Goal: Information Seeking & Learning: Check status

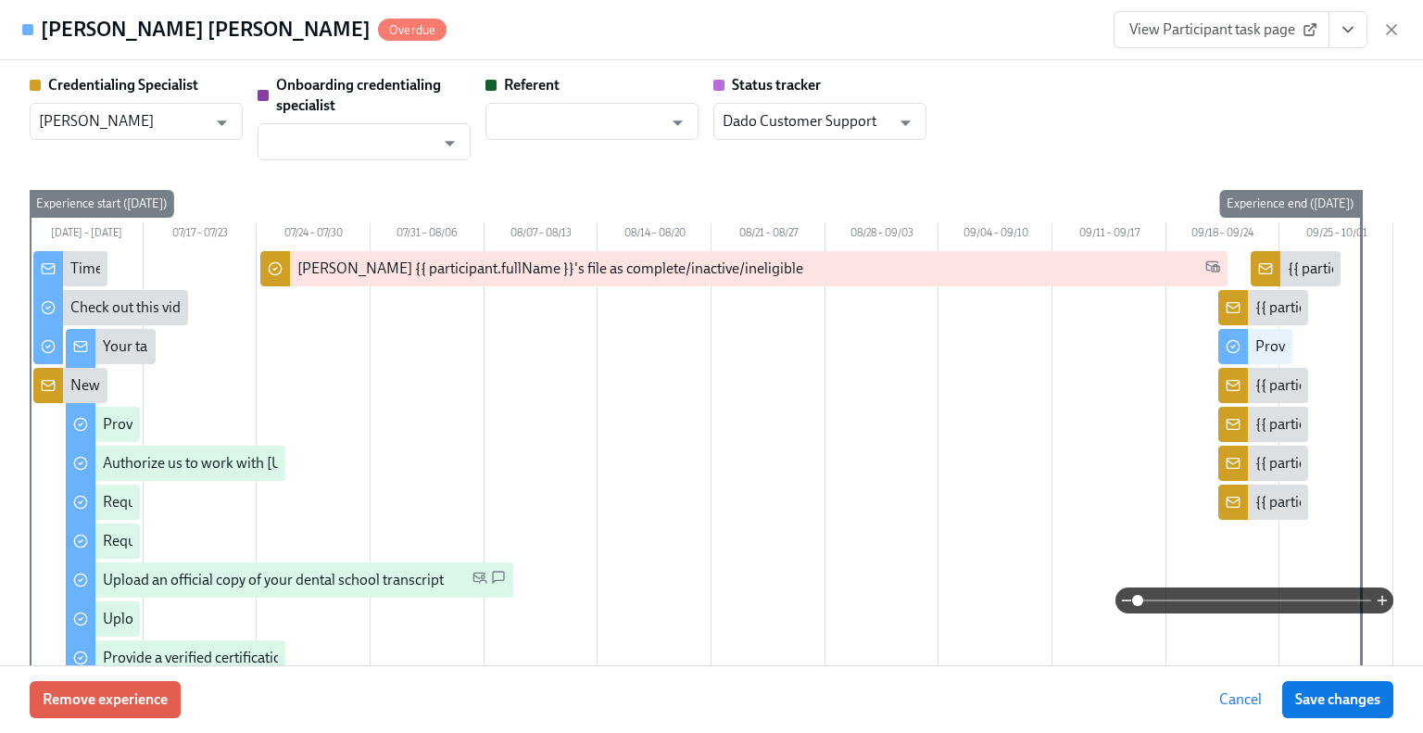
scroll to position [1575, 0]
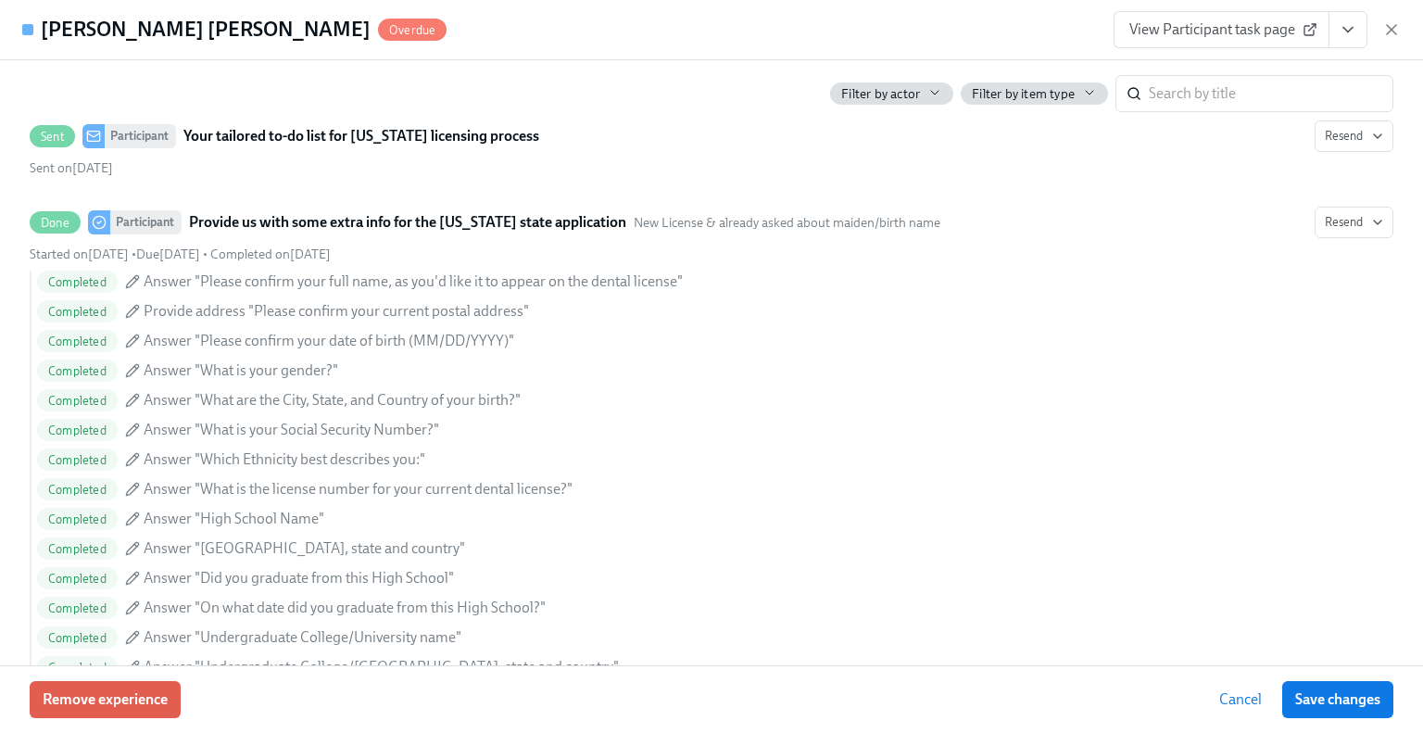
click at [1392, 29] on icon "button" at bounding box center [1391, 29] width 19 height 19
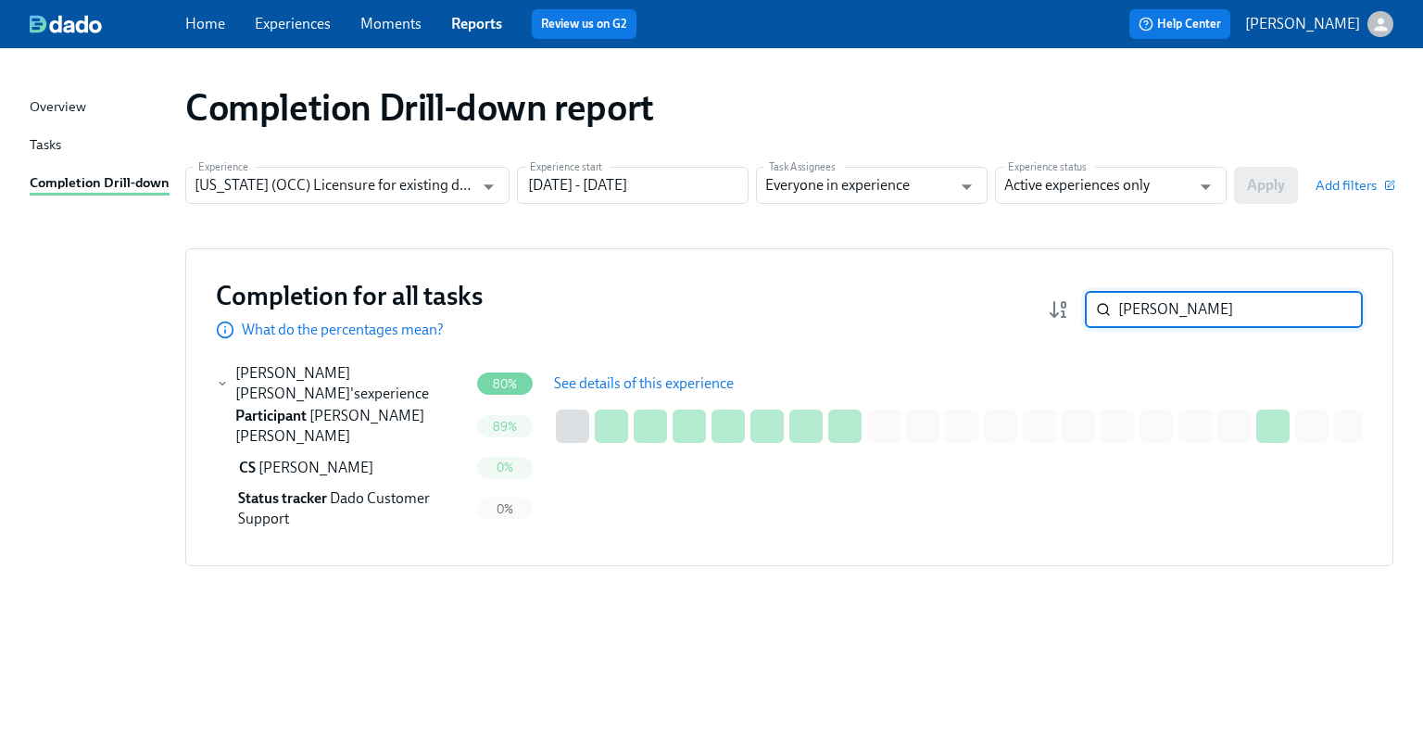
drag, startPoint x: 1192, startPoint y: 320, endPoint x: 1082, endPoint y: 315, distance: 110.3
click at [1083, 315] on div "[PERSON_NAME] ​" at bounding box center [1205, 309] width 315 height 37
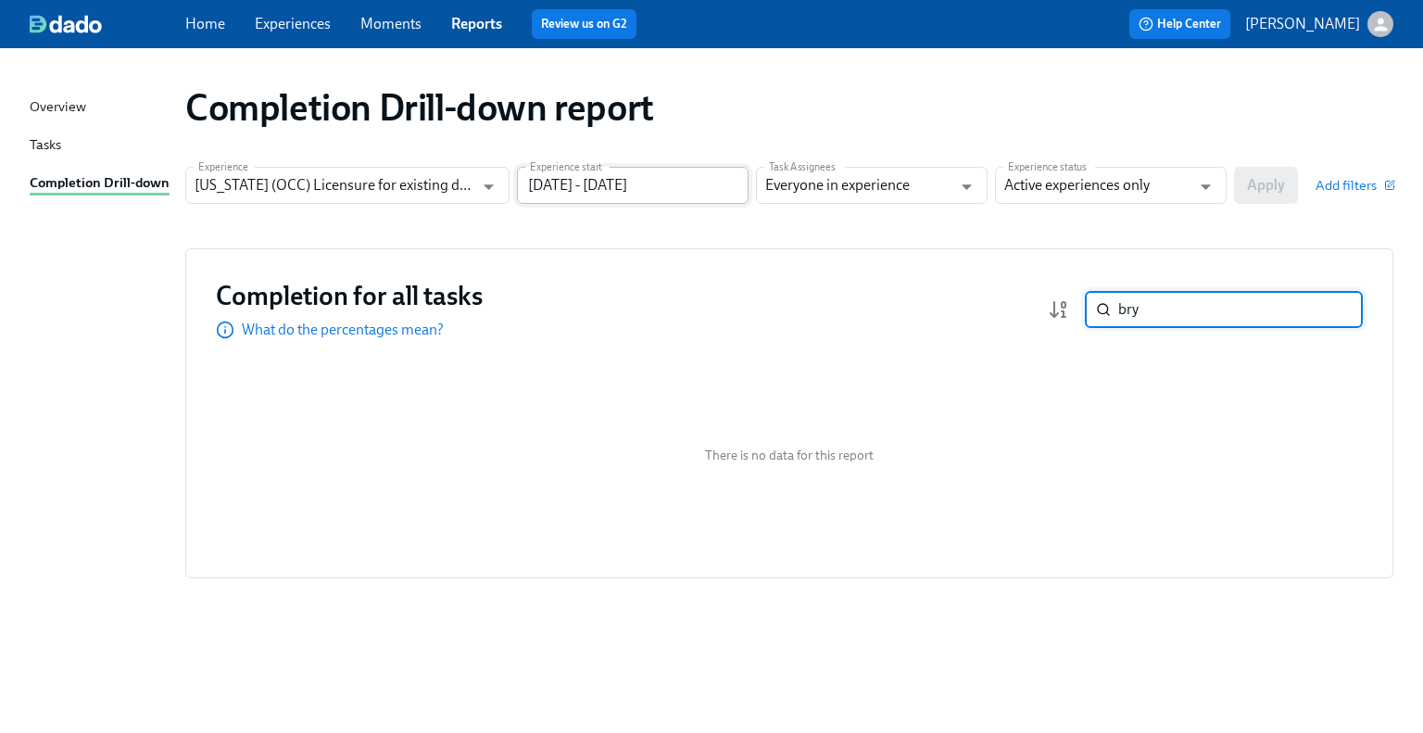
type input "bry"
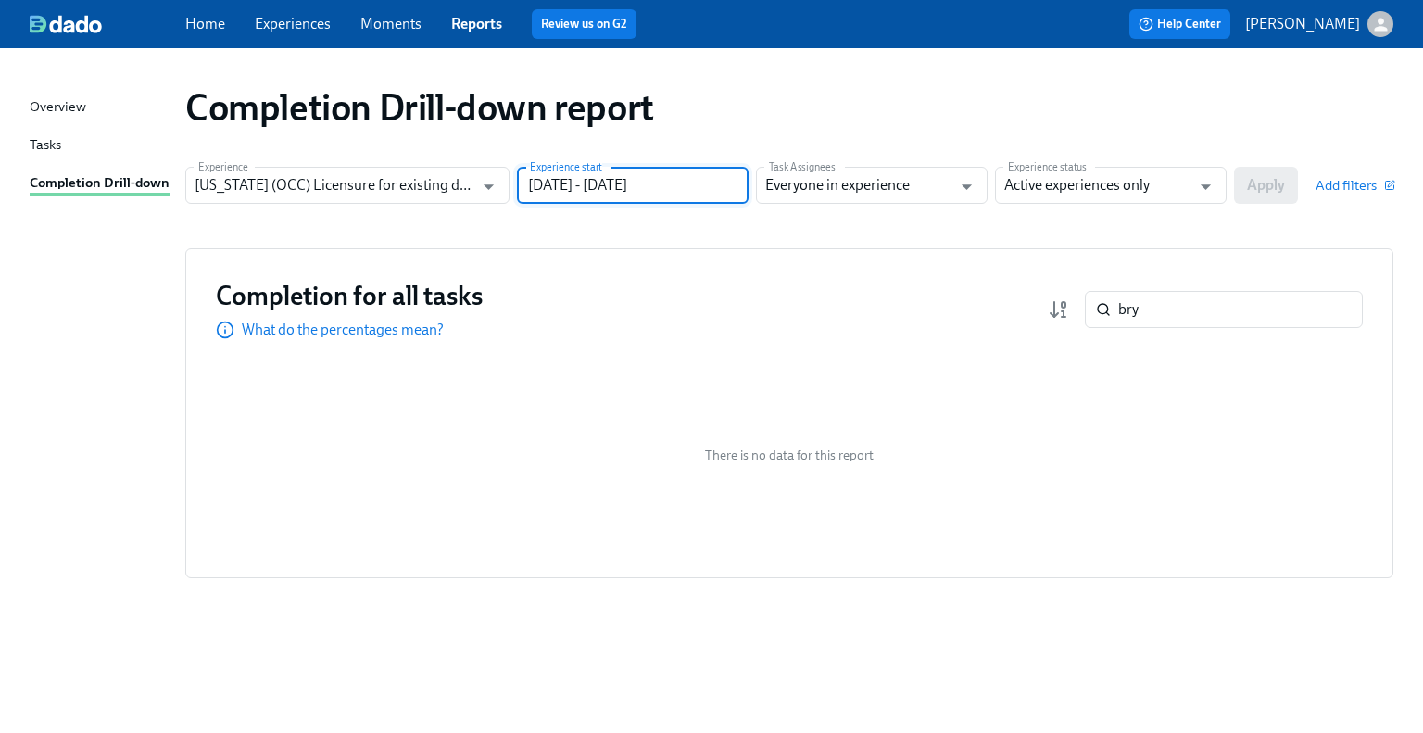
click at [571, 184] on input "[DATE] - [DATE]" at bounding box center [633, 185] width 232 height 37
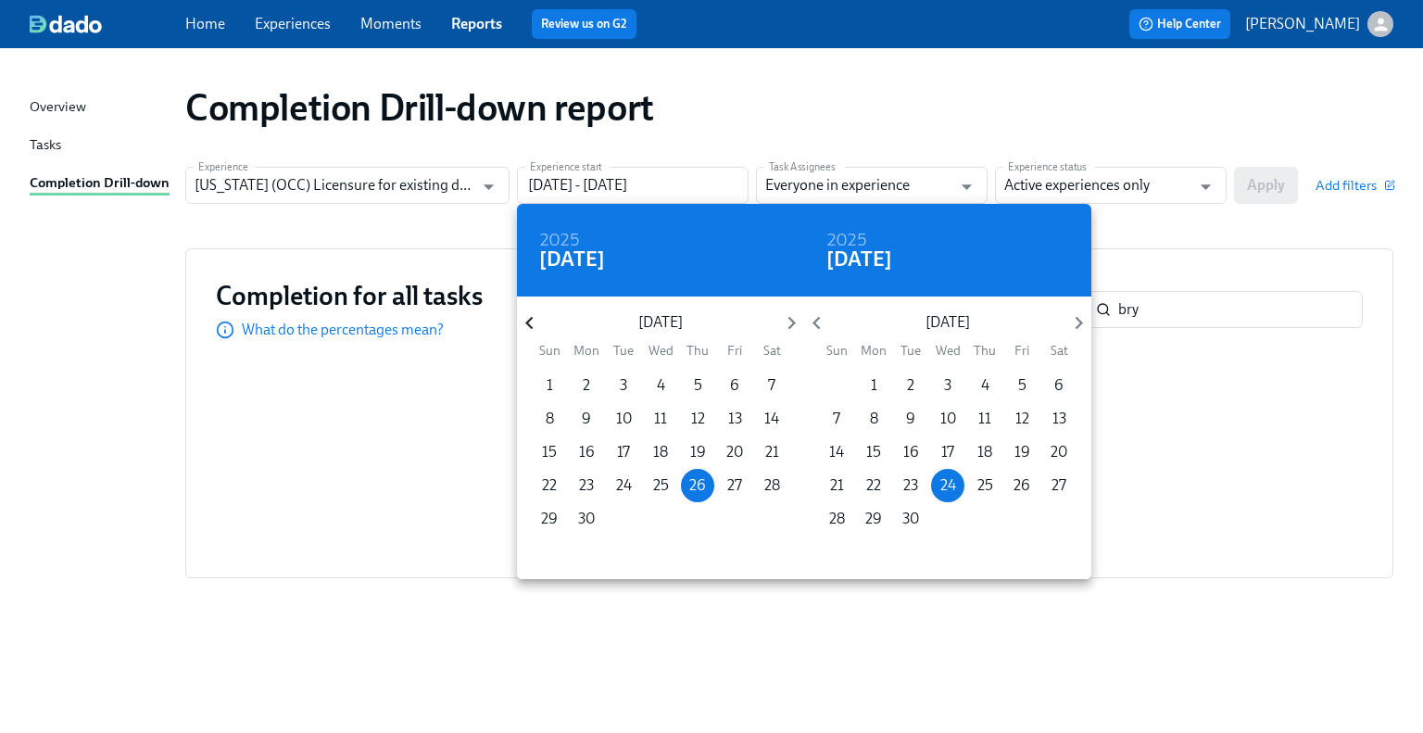
click at [523, 320] on icon "button" at bounding box center [529, 322] width 25 height 25
click at [528, 320] on icon "button" at bounding box center [529, 322] width 25 height 25
click at [528, 320] on icon "button" at bounding box center [528, 323] width 7 height 13
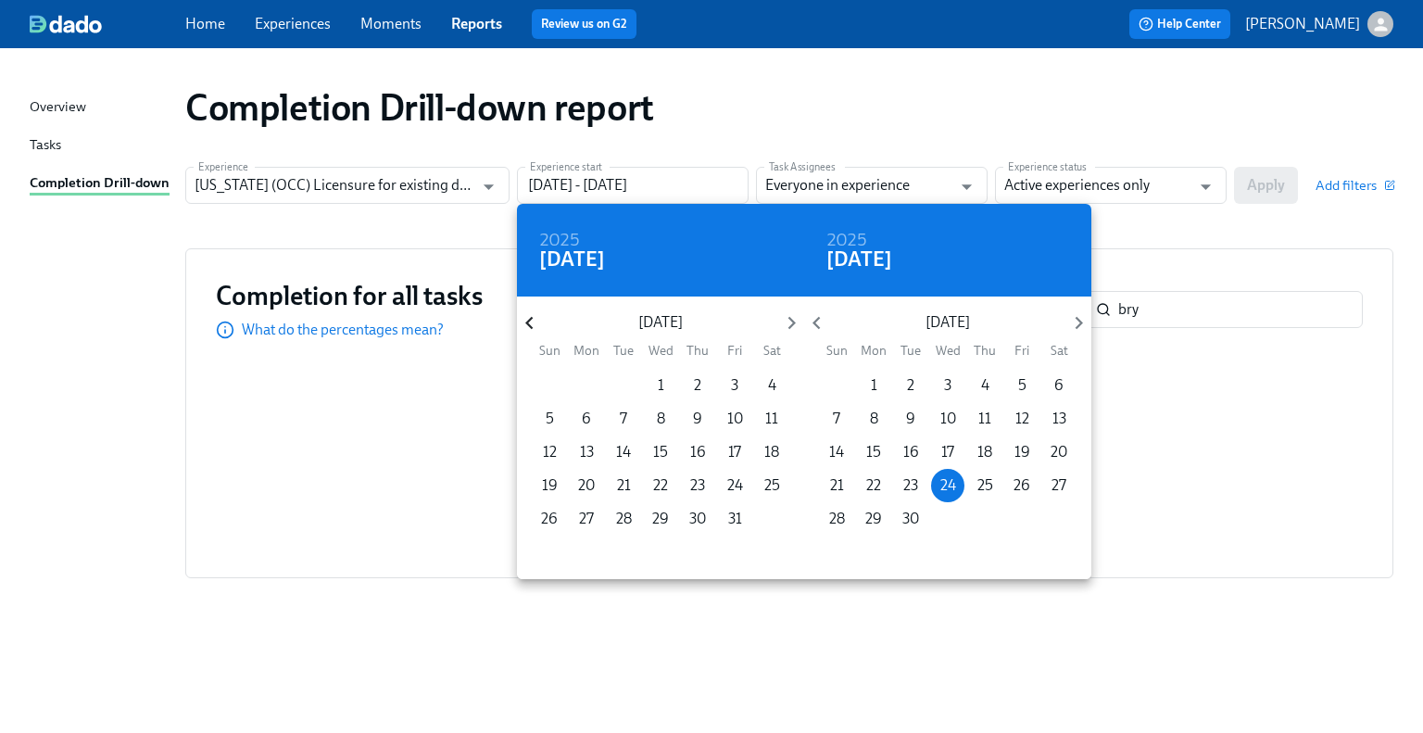
click at [528, 320] on icon "button" at bounding box center [528, 323] width 7 height 13
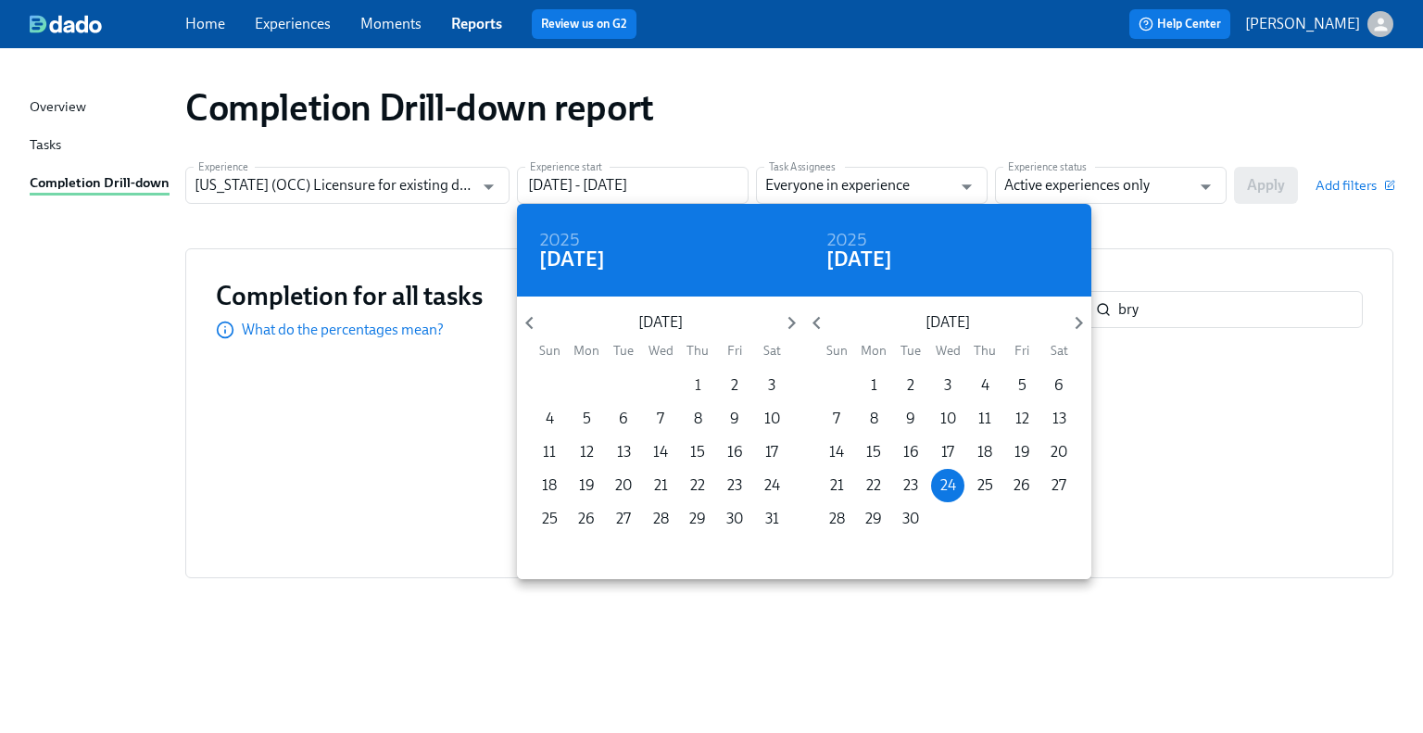
click at [700, 390] on p "1" at bounding box center [698, 385] width 6 height 20
type input "[DATE] - [DATE]"
click at [1103, 181] on div at bounding box center [711, 366] width 1423 height 733
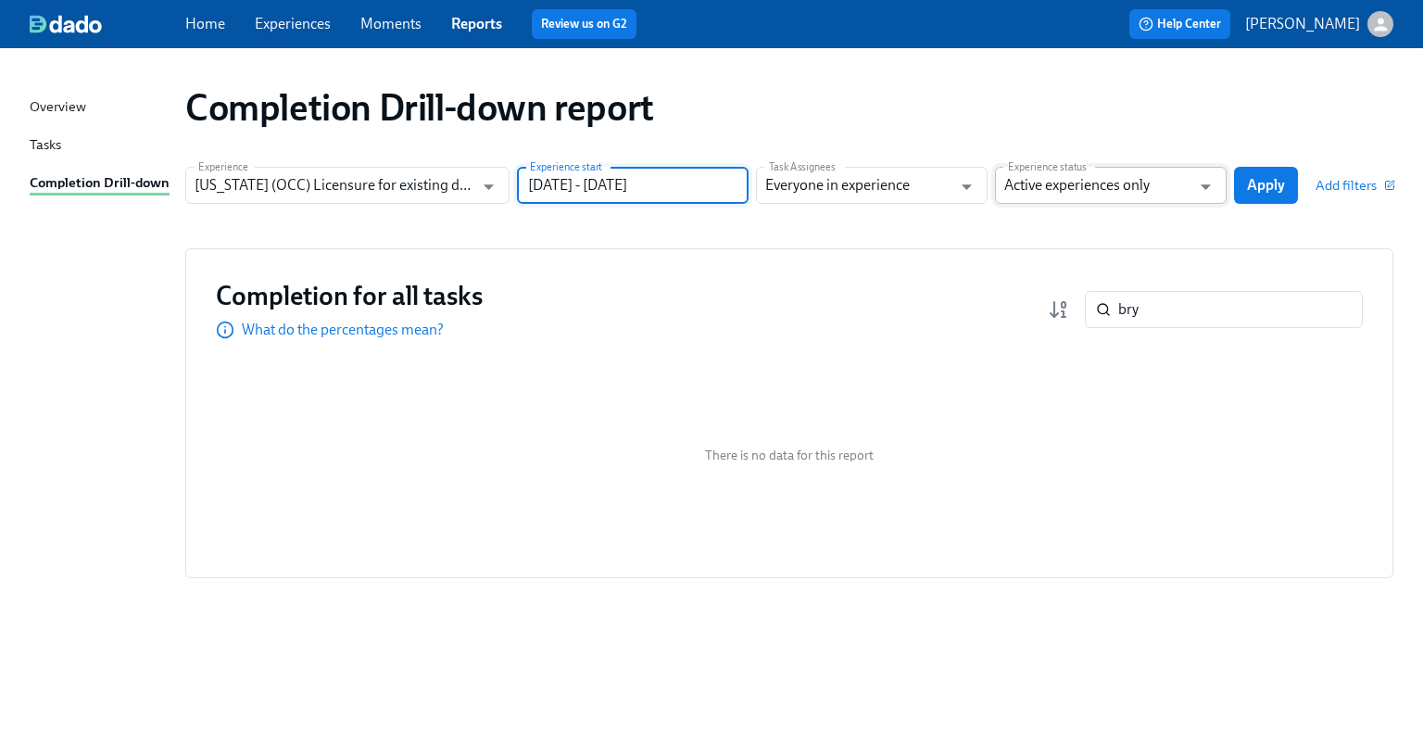
click at [1126, 181] on input "Active experiences only" at bounding box center [1097, 185] width 186 height 37
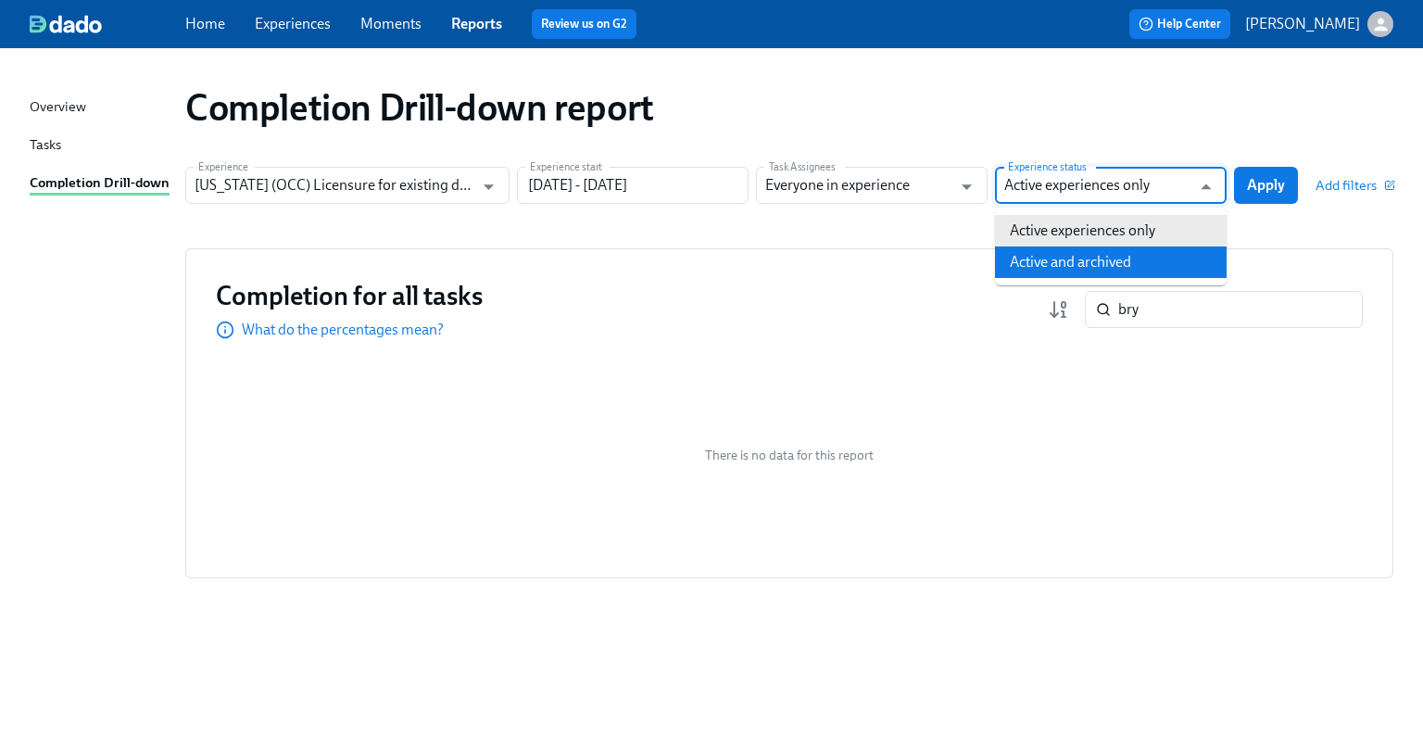
click at [1115, 250] on li "Active and archived" at bounding box center [1111, 261] width 232 height 31
type input "Active and archived"
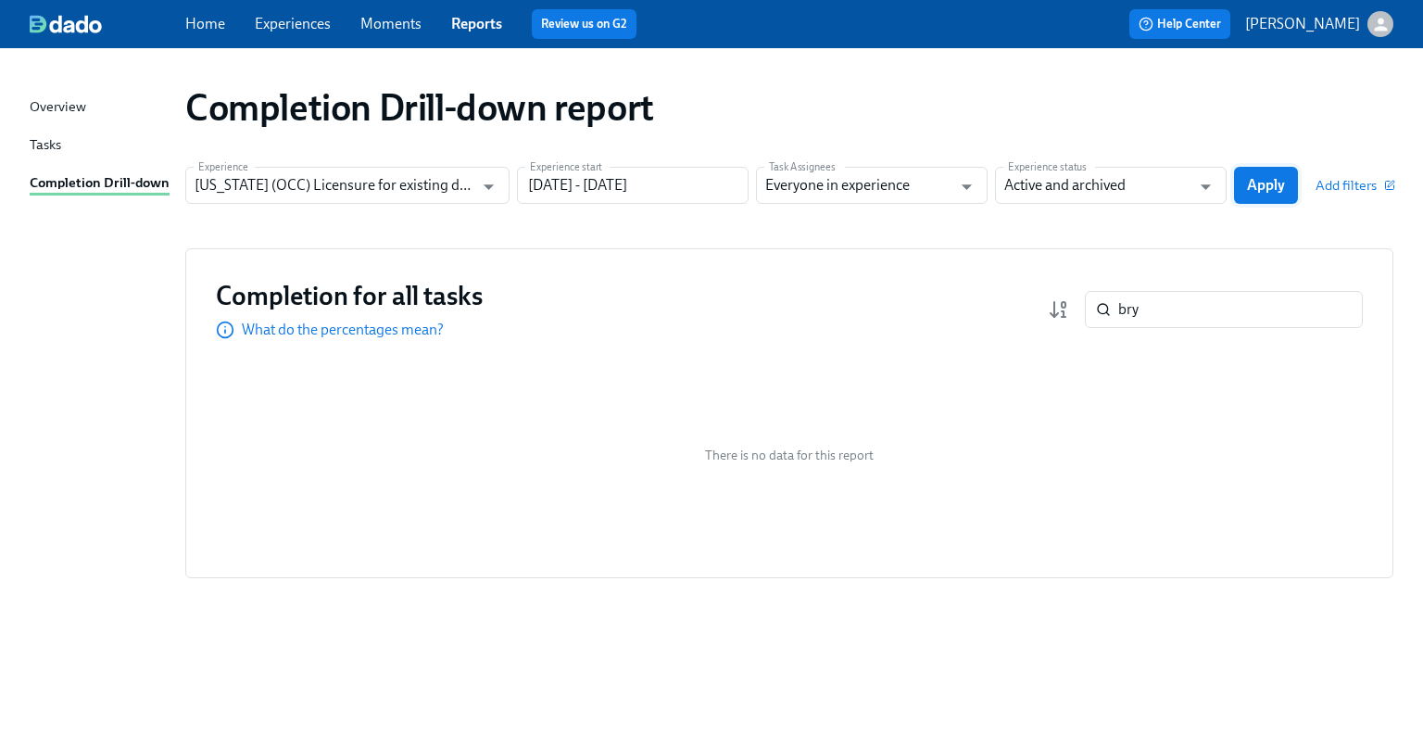
click at [1251, 188] on span "Apply" at bounding box center [1266, 185] width 38 height 19
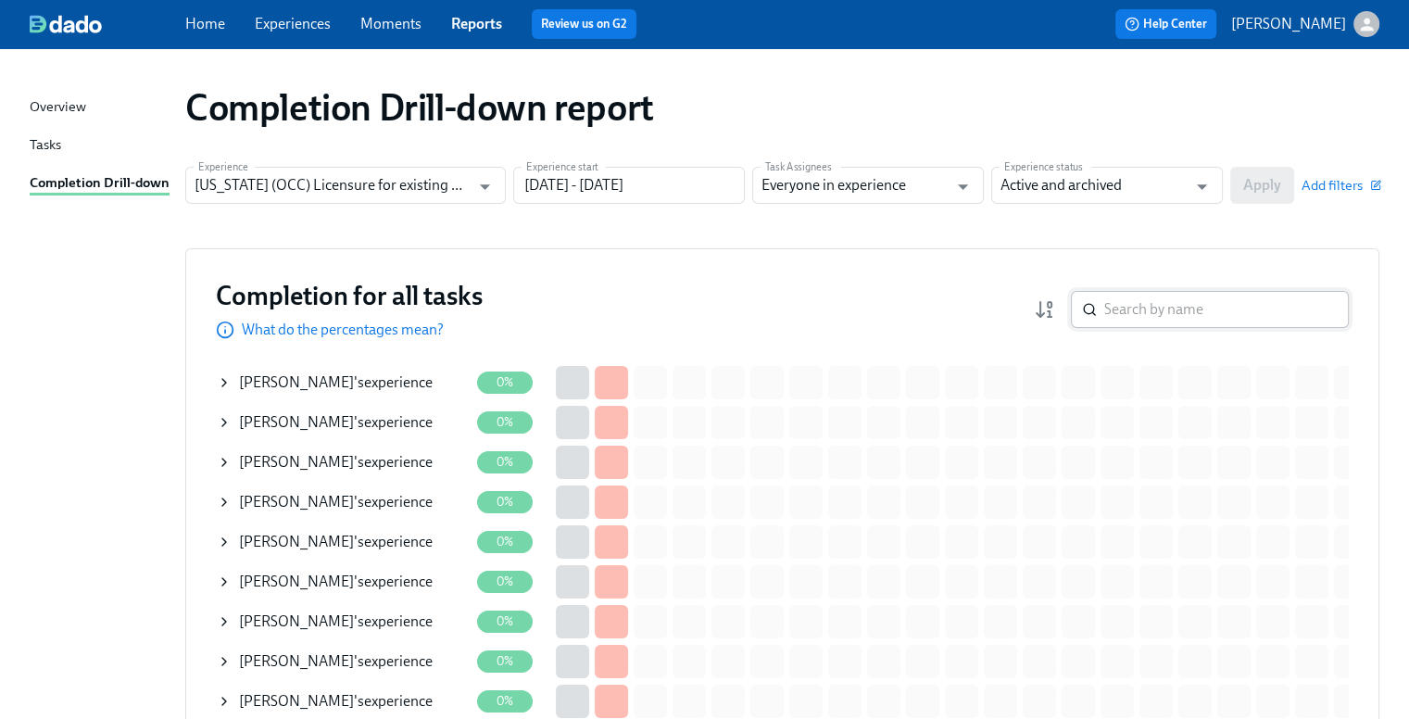
click at [1206, 302] on input "search" at bounding box center [1226, 309] width 245 height 37
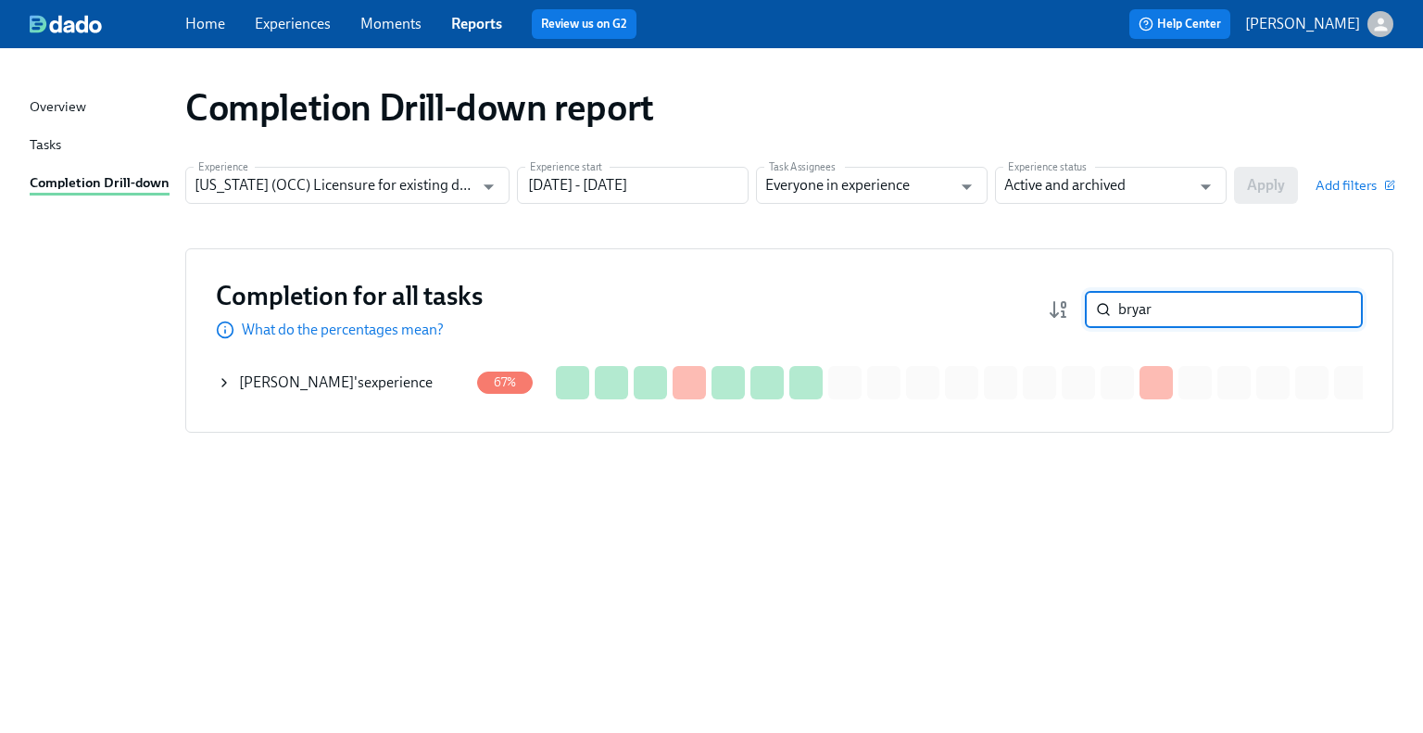
click at [389, 375] on div "[PERSON_NAME] 's experience" at bounding box center [336, 382] width 194 height 20
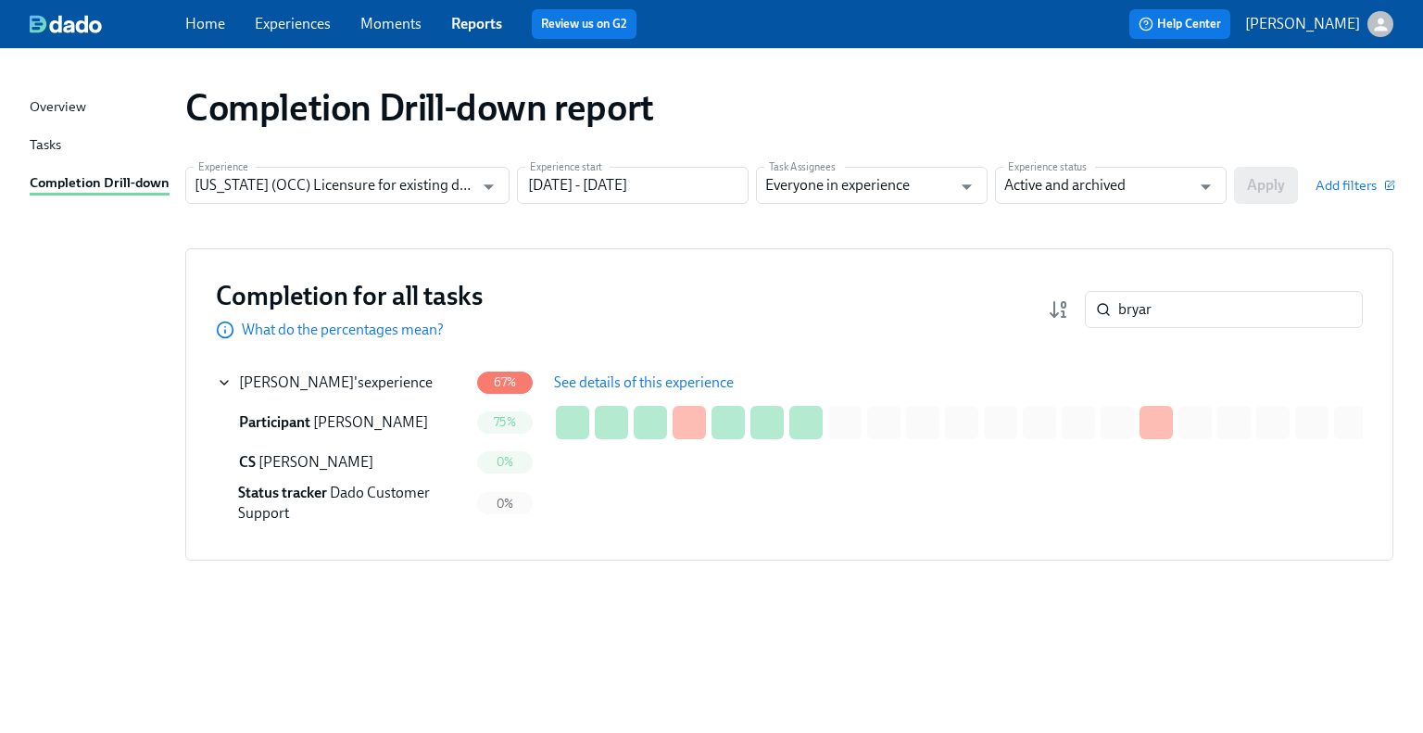
click at [597, 371] on button "See details of this experience" at bounding box center [644, 382] width 206 height 37
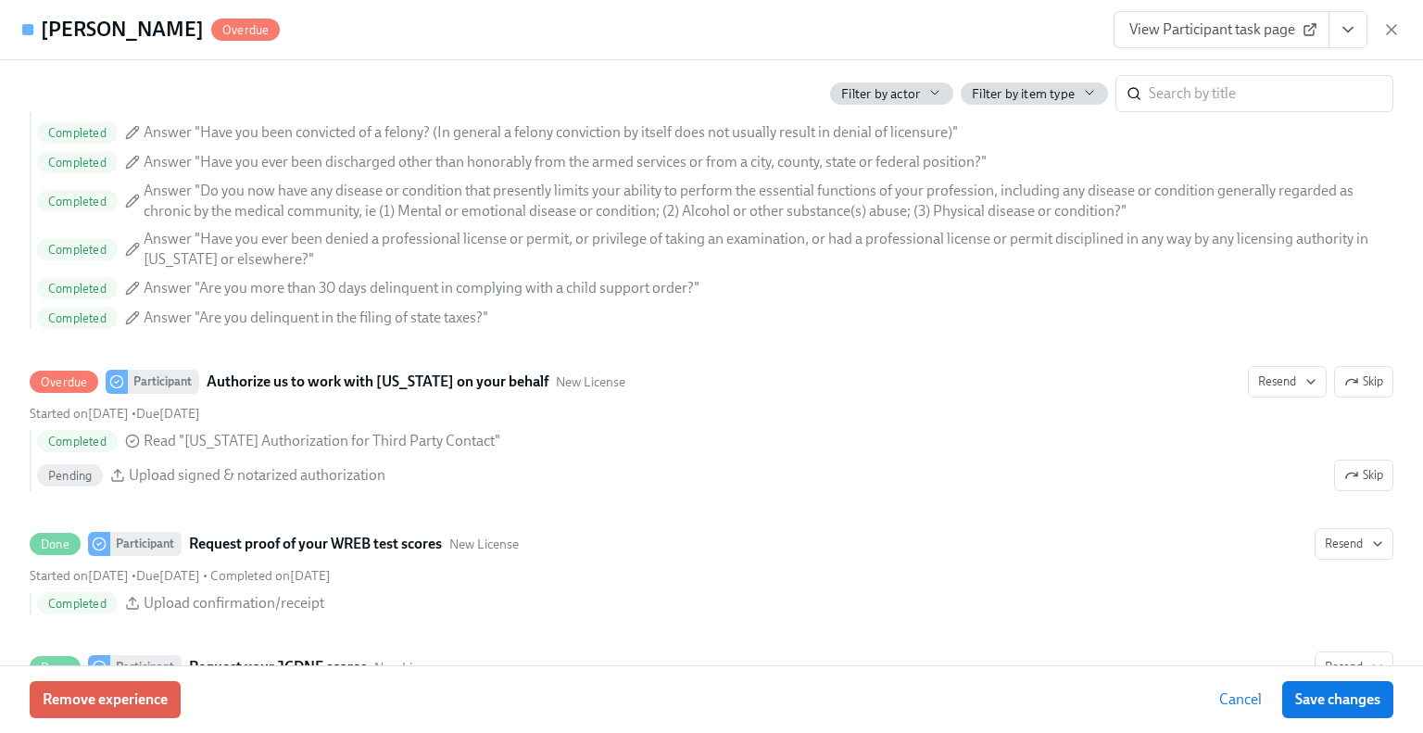
scroll to position [2594, 0]
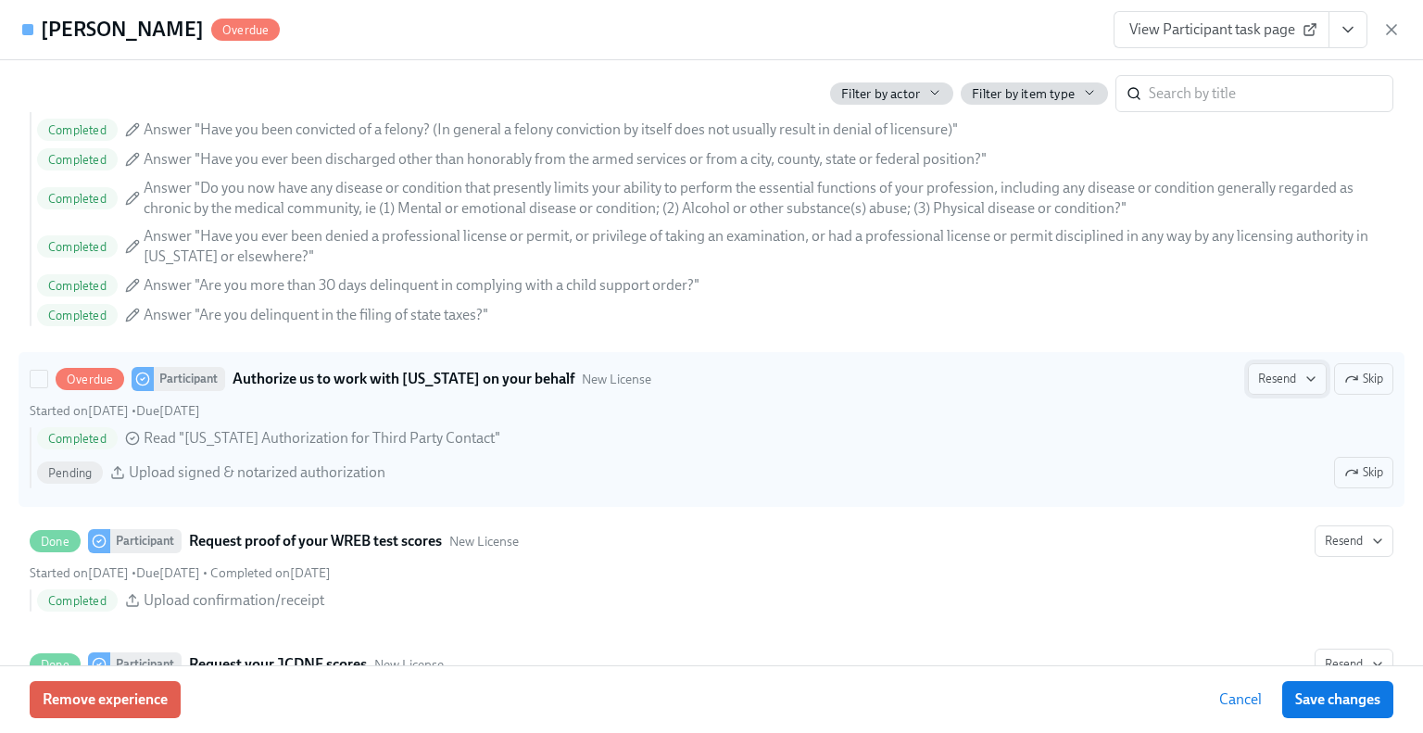
click at [1258, 370] on span "Resend" at bounding box center [1287, 379] width 58 height 19
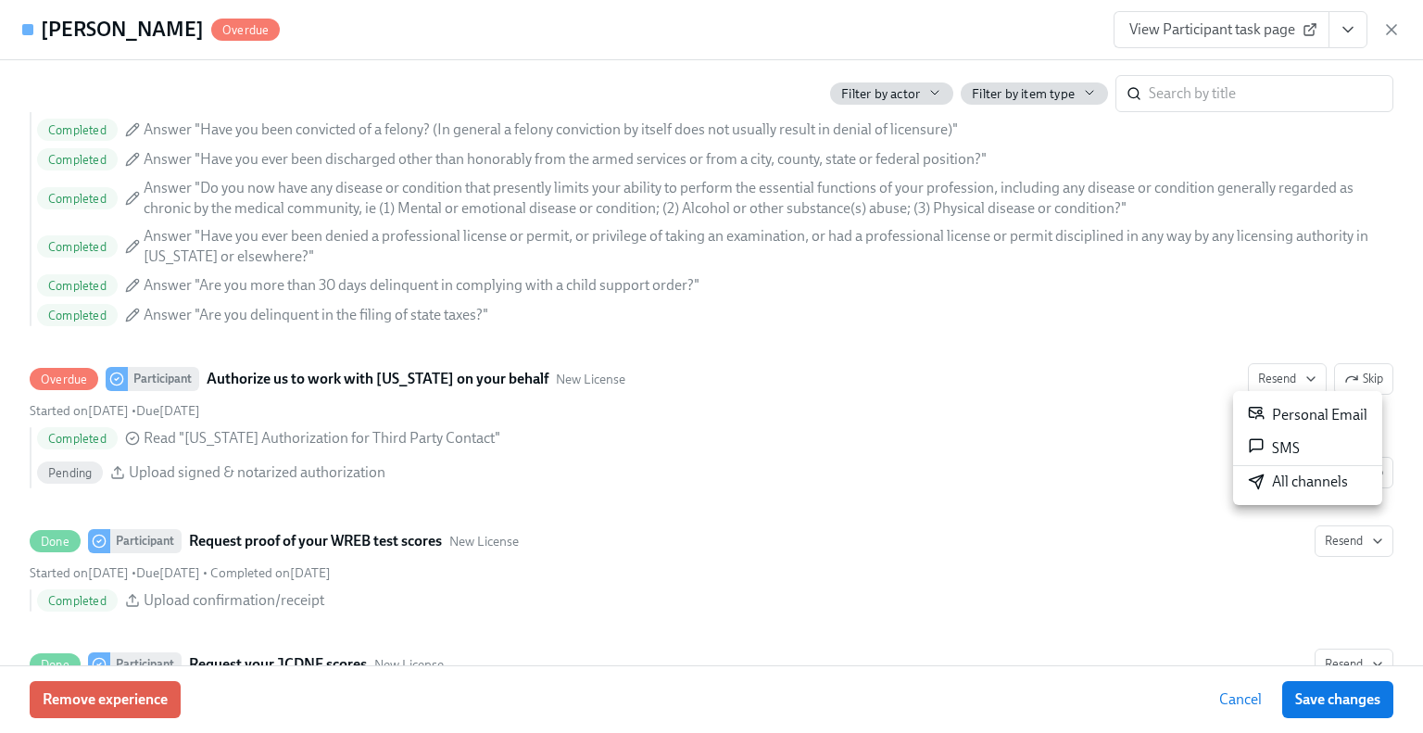
click at [1293, 482] on div "All channels" at bounding box center [1298, 482] width 100 height 20
click at [1392, 29] on icon "button" at bounding box center [1391, 29] width 9 height 9
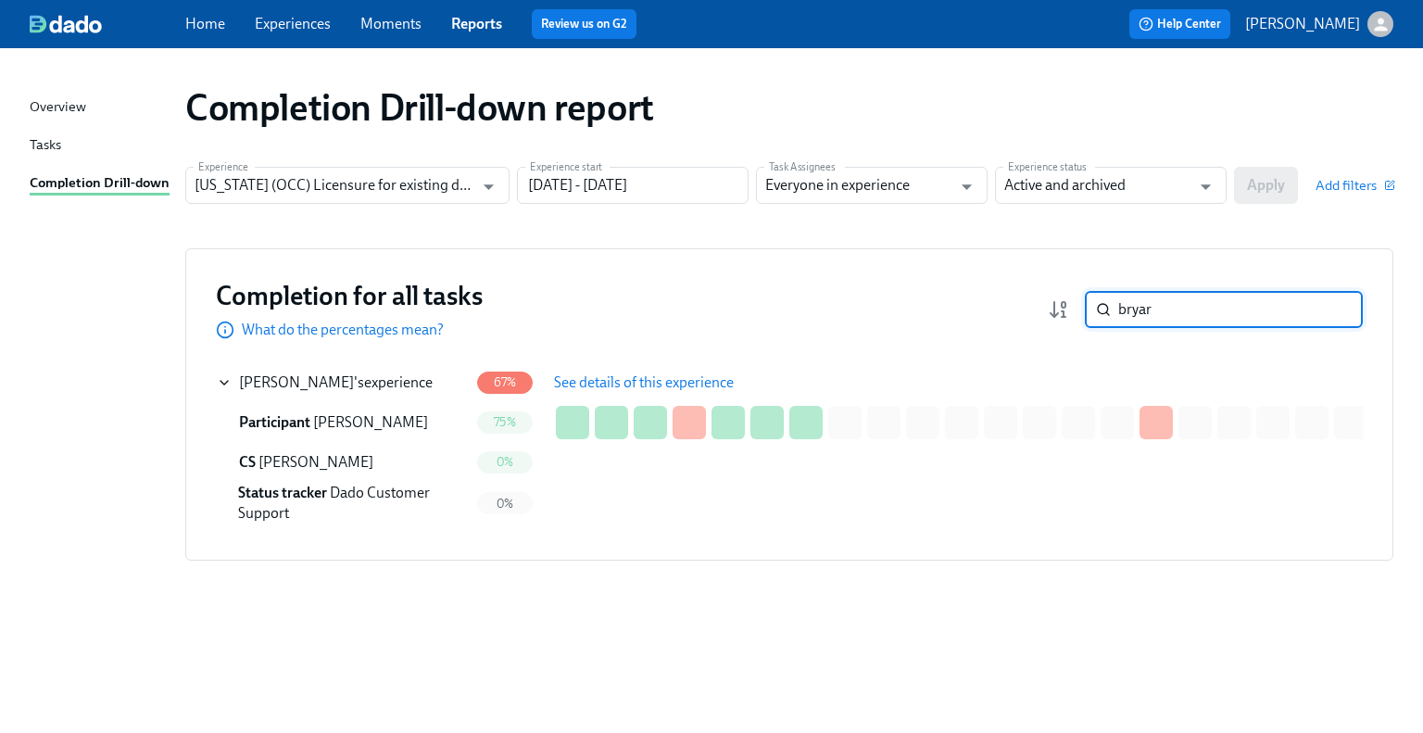
drag, startPoint x: 1179, startPoint y: 318, endPoint x: 1107, endPoint y: 318, distance: 72.3
click at [1108, 318] on div "bryar ​" at bounding box center [1224, 309] width 278 height 37
paste input "[PERSON_NAME]"
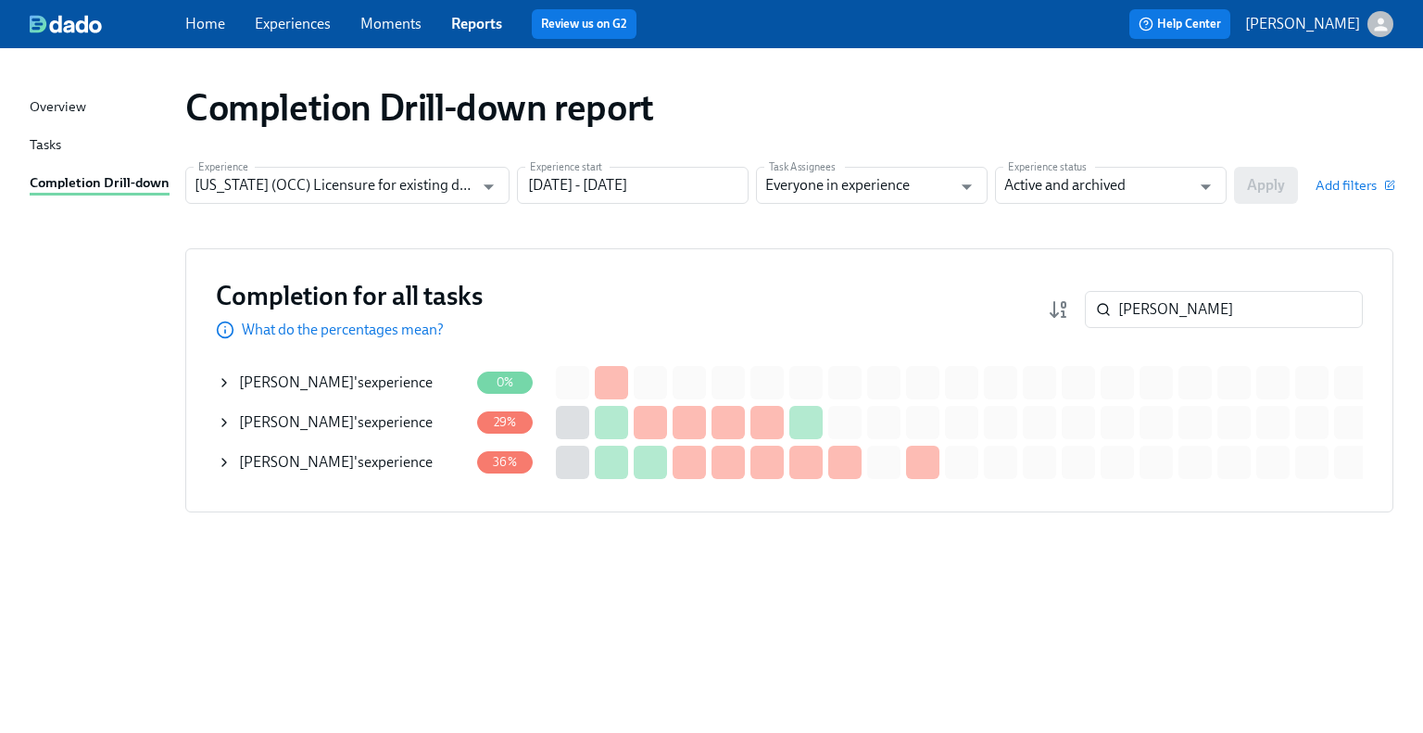
click at [374, 427] on div "[PERSON_NAME] 's experience" at bounding box center [336, 422] width 194 height 20
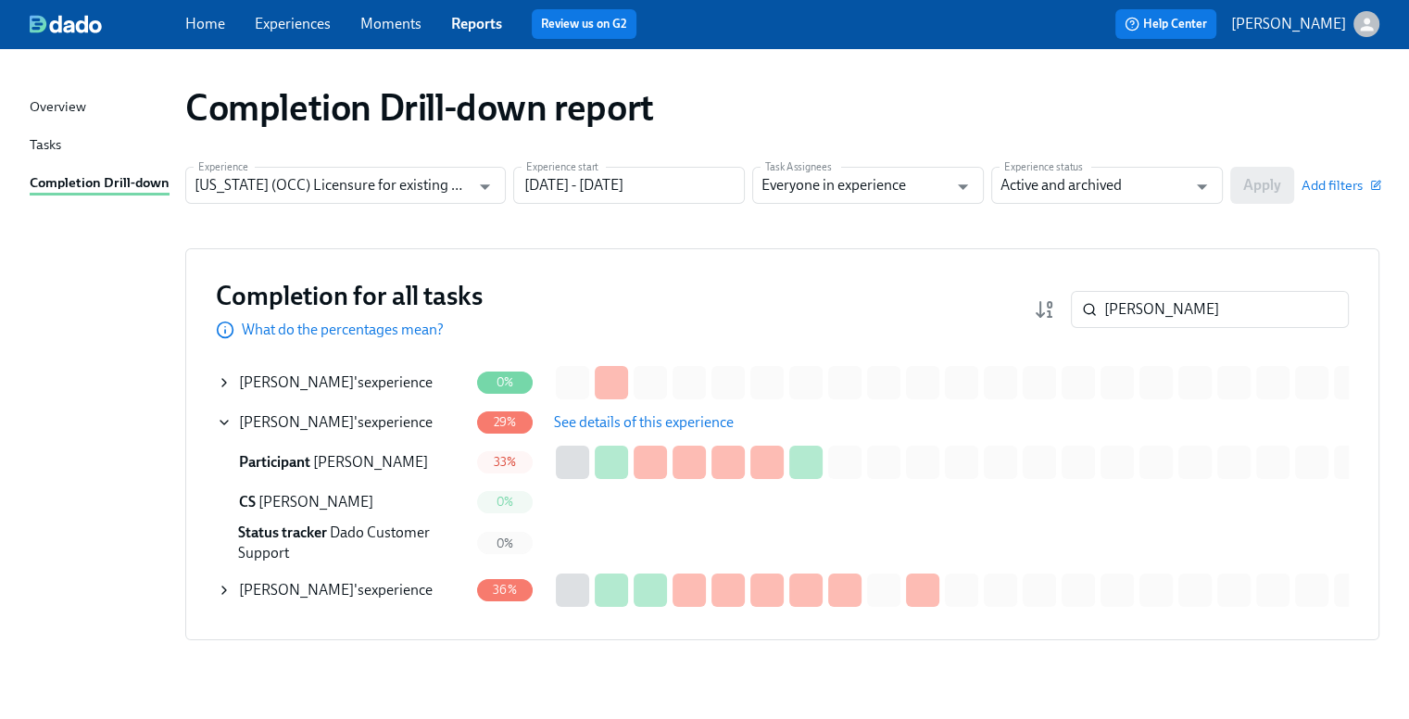
click at [595, 429] on span "See details of this experience" at bounding box center [644, 422] width 180 height 19
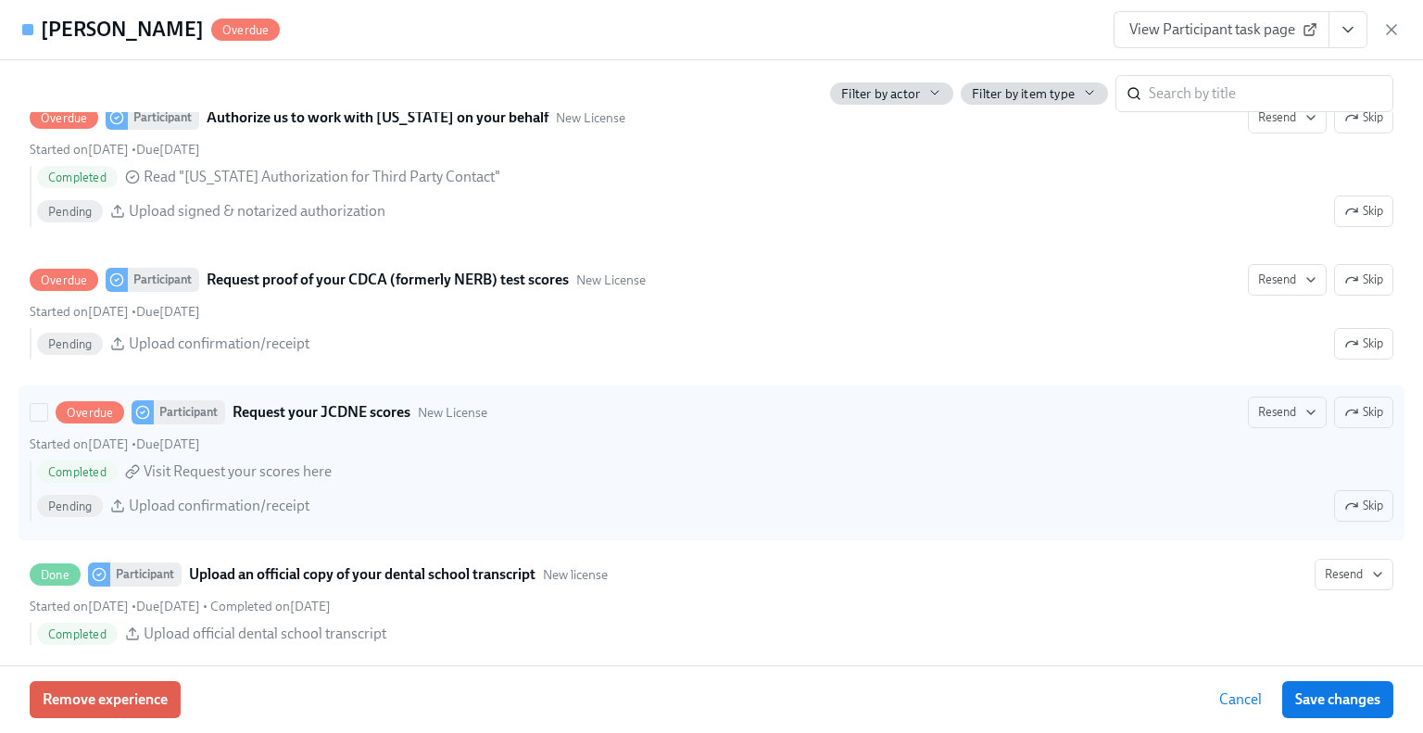
scroll to position [2779, 0]
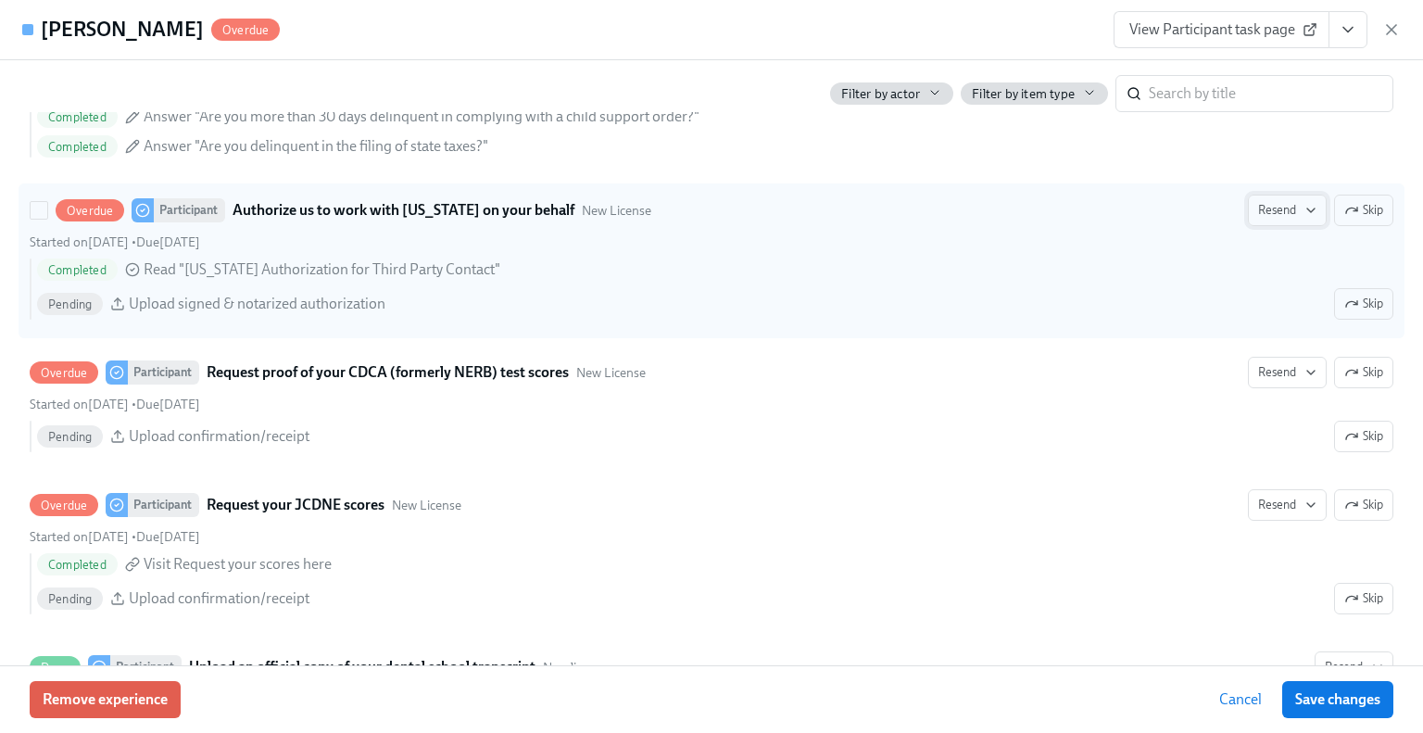
click at [1258, 220] on span "Resend" at bounding box center [1287, 210] width 58 height 19
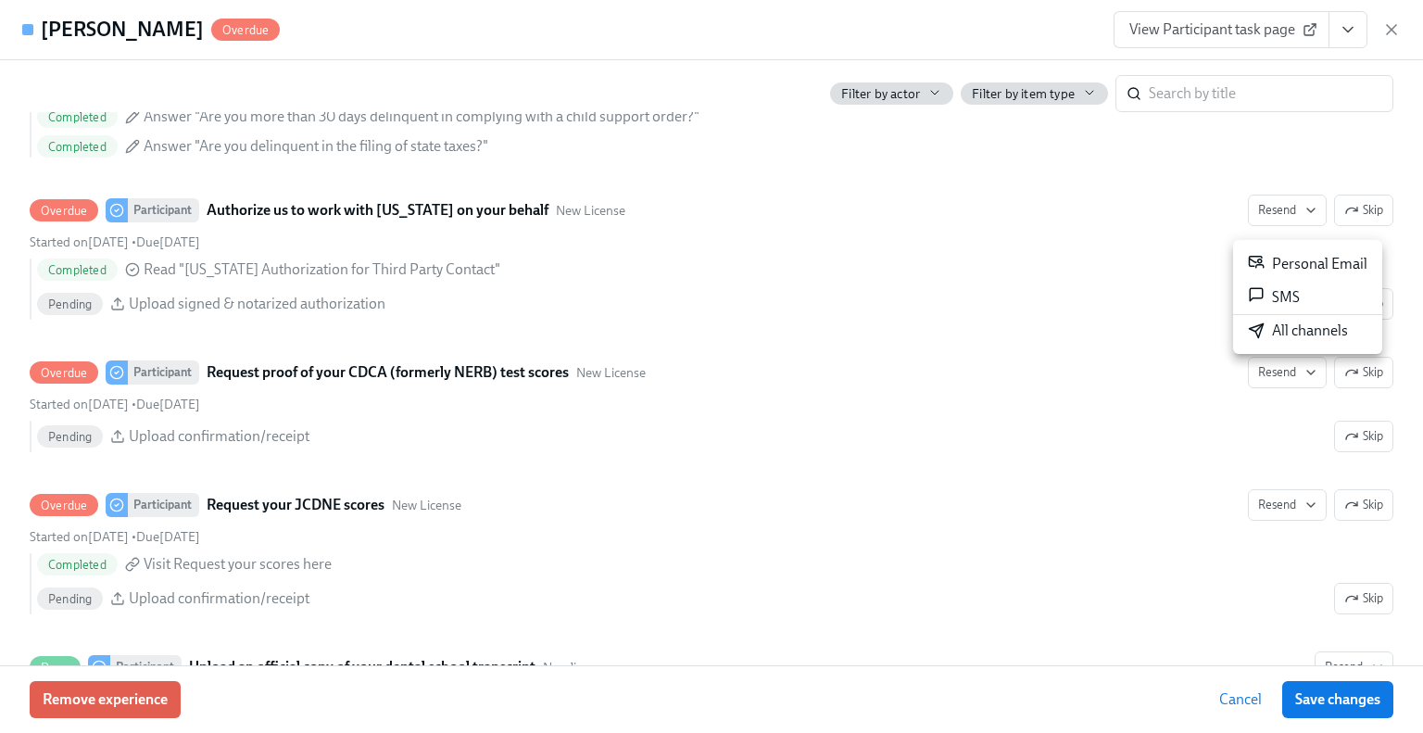
click at [1282, 333] on div "All channels" at bounding box center [1298, 331] width 100 height 20
click at [1393, 29] on icon "button" at bounding box center [1391, 29] width 19 height 19
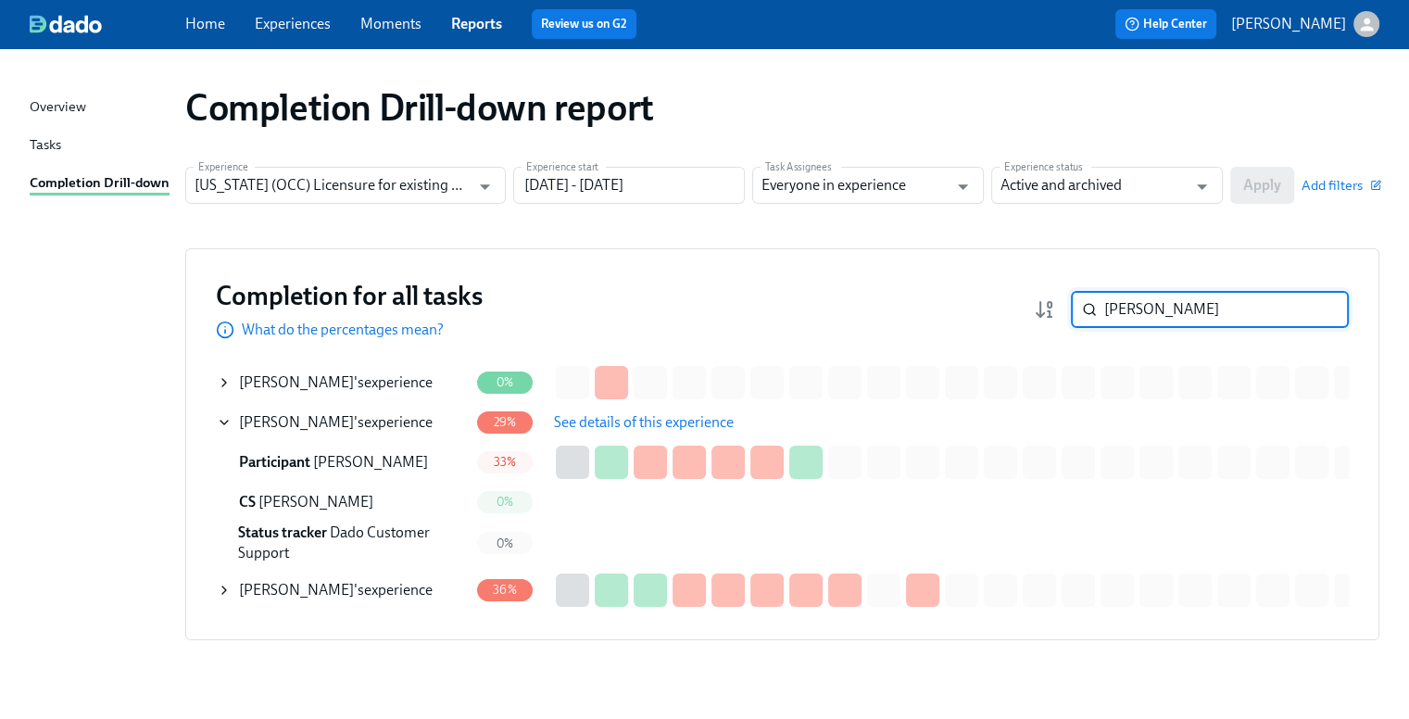
drag, startPoint x: 1194, startPoint y: 314, endPoint x: 1094, endPoint y: 309, distance: 100.2
click at [1093, 310] on div "[PERSON_NAME] ​" at bounding box center [1210, 309] width 278 height 37
paste input "[PERSON_NAME]"
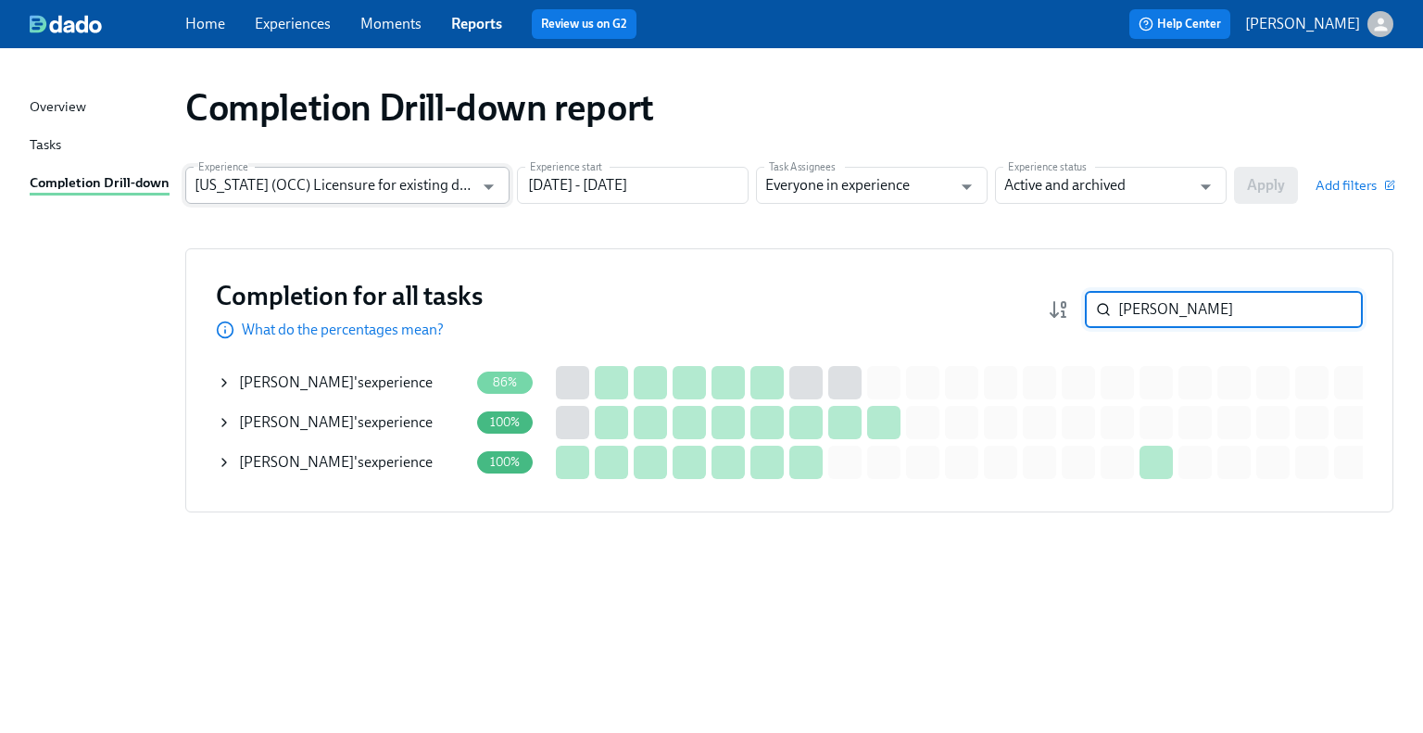
type input "[PERSON_NAME]"
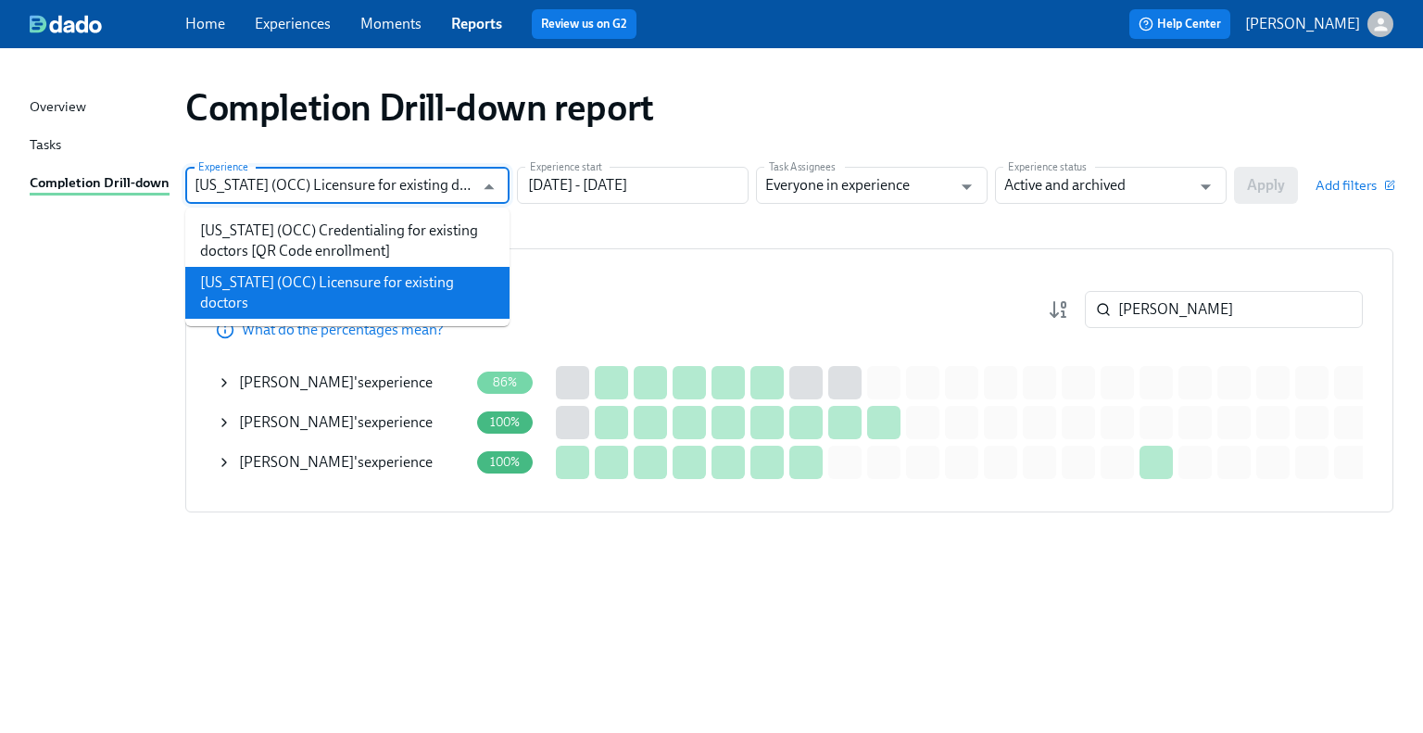
click at [434, 179] on input "[US_STATE] (OCC) Licensure for existing doctors" at bounding box center [334, 185] width 279 height 37
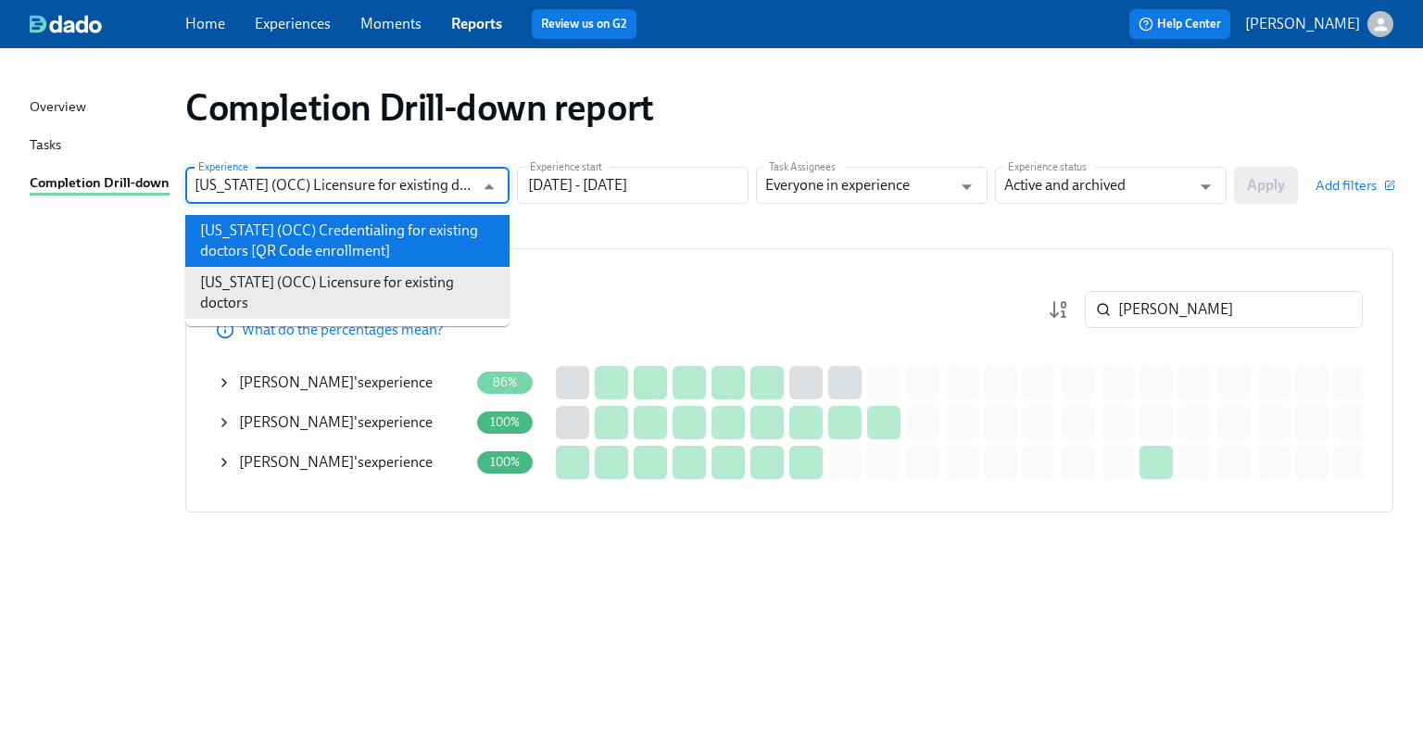
click at [417, 233] on li "[US_STATE] (OCC) Credentialing for existing doctors [QR Code enrollment]" at bounding box center [347, 241] width 324 height 52
type input "[US_STATE] (OCC) Credentialing for existing doctors [QR Code enrollment]"
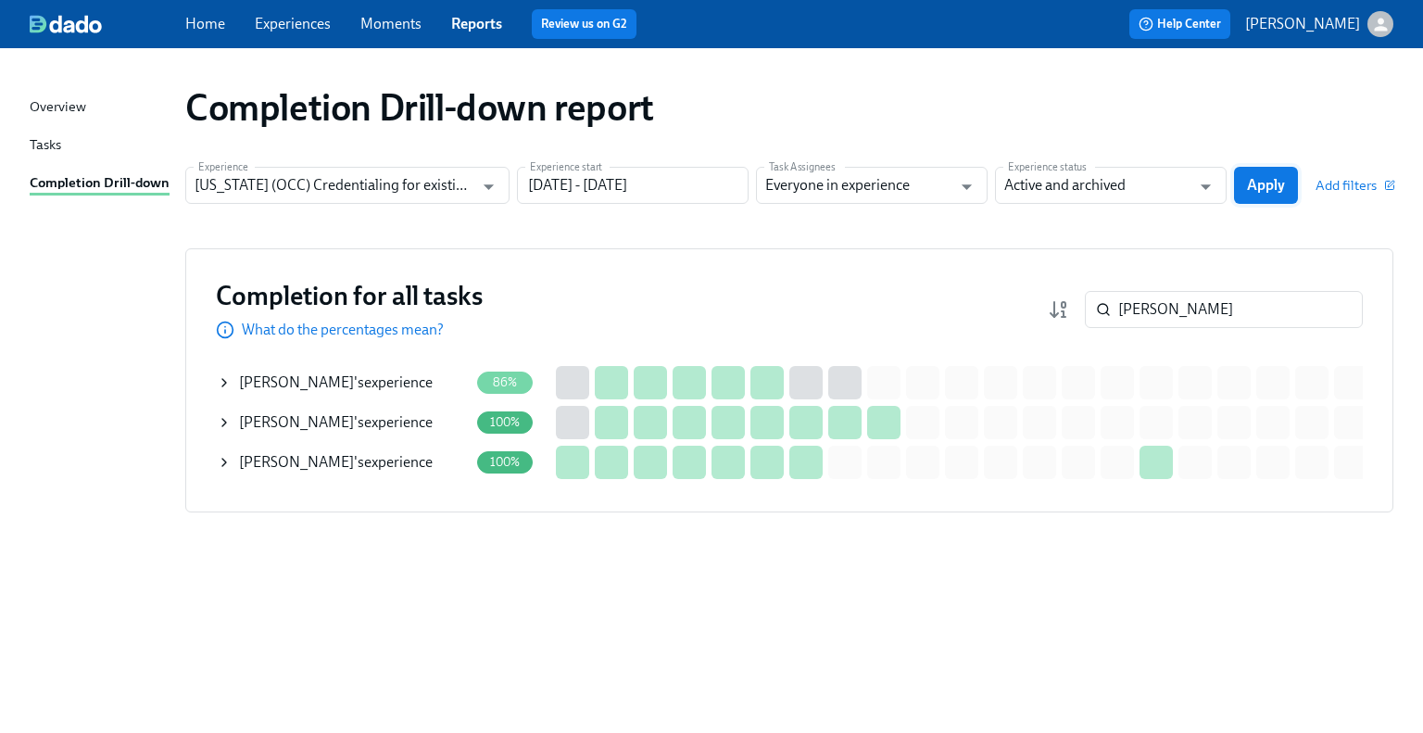
click at [1289, 187] on button "Apply" at bounding box center [1266, 185] width 64 height 37
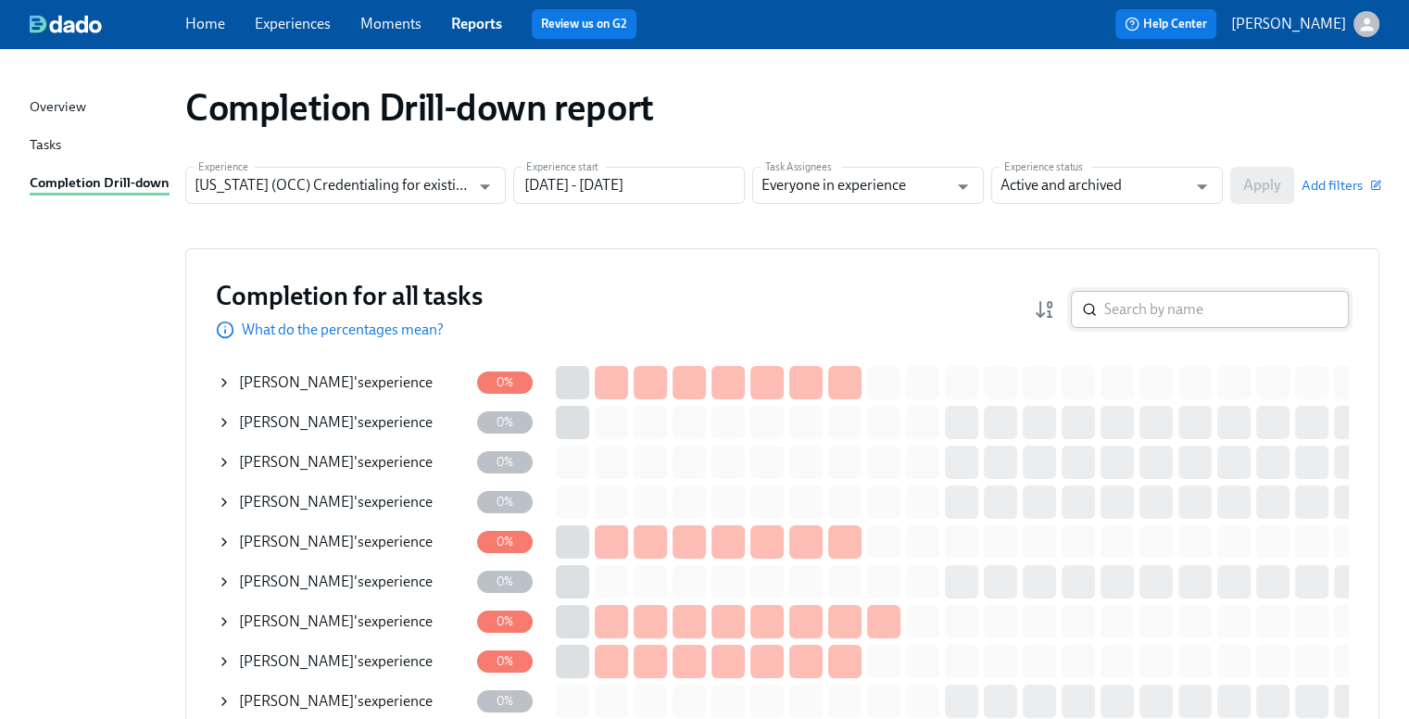
click at [1144, 317] on input "search" at bounding box center [1226, 309] width 245 height 37
paste input "[PERSON_NAME]"
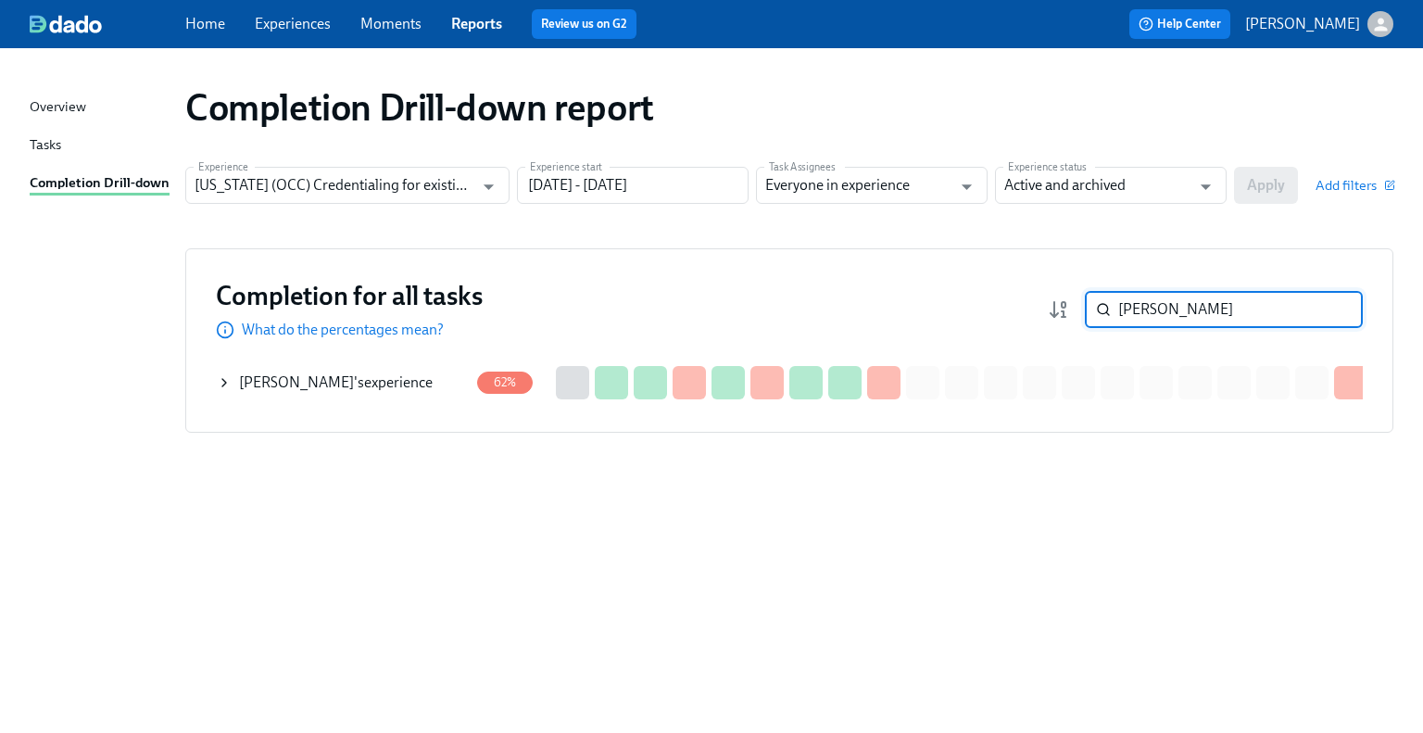
click at [405, 381] on div "[PERSON_NAME] 's experience" at bounding box center [336, 382] width 194 height 20
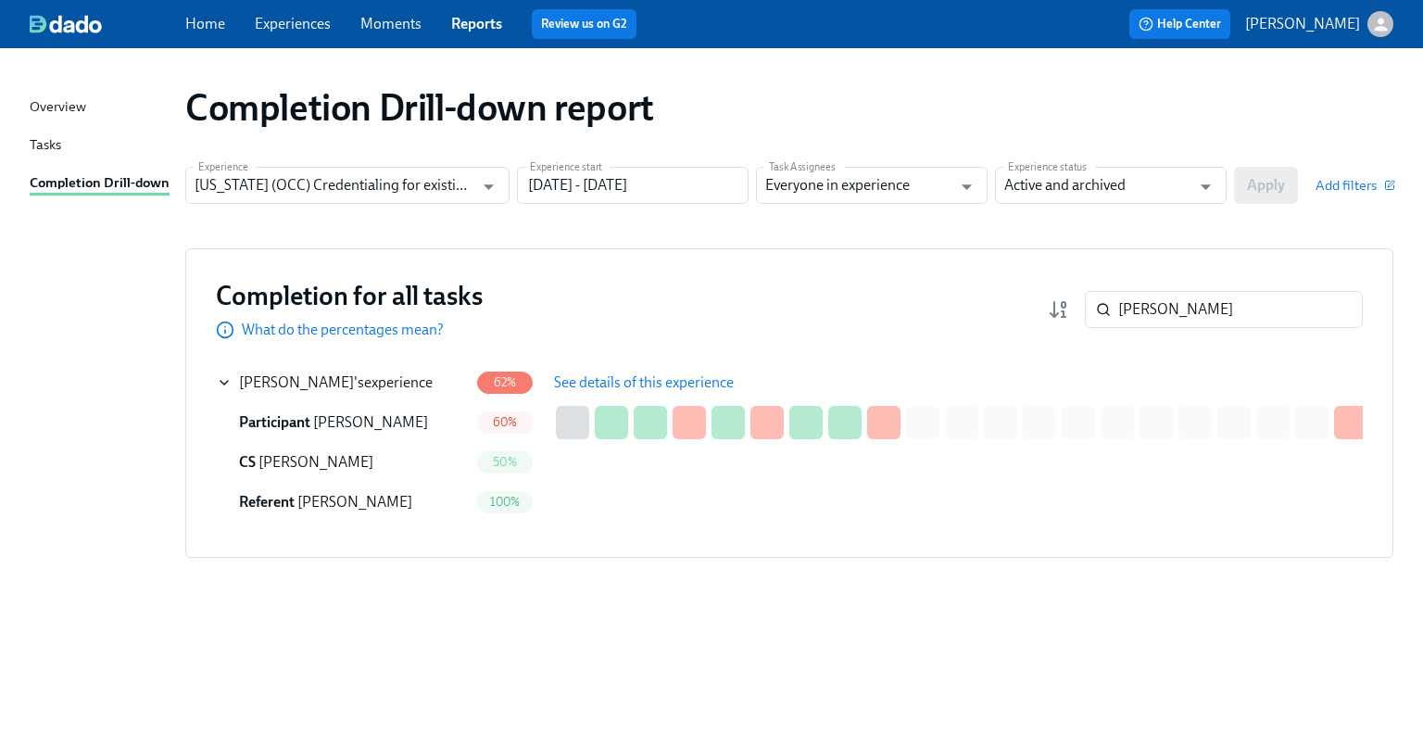
click at [626, 379] on span "See details of this experience" at bounding box center [644, 382] width 180 height 19
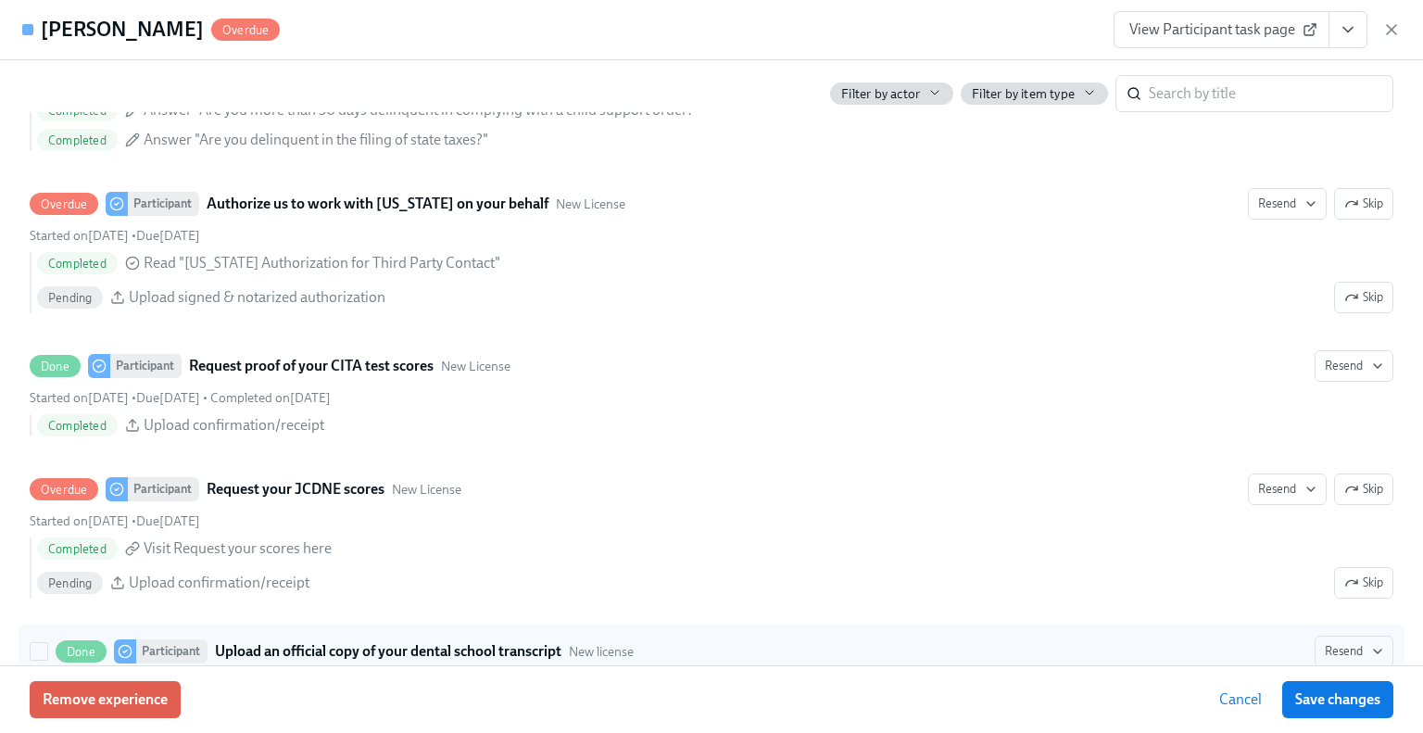
scroll to position [2316, 0]
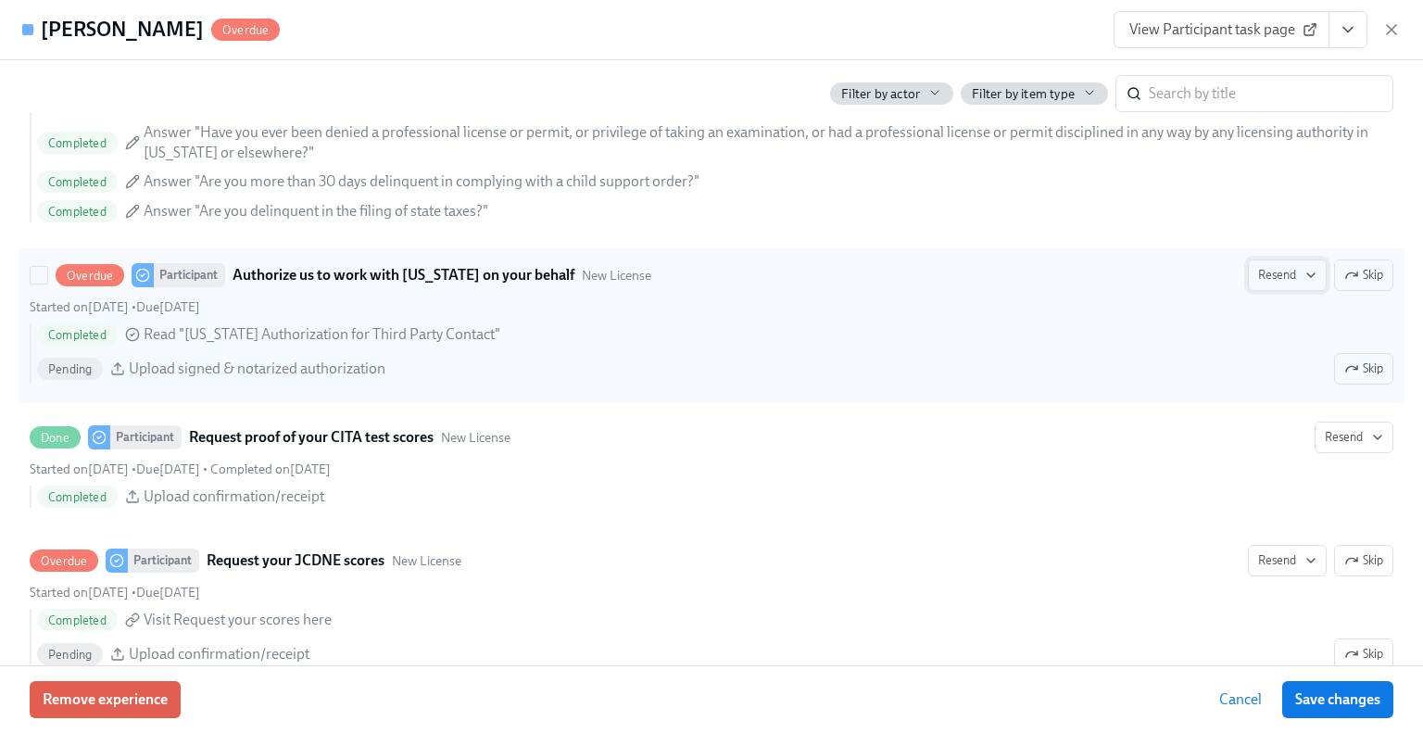
click at [1260, 284] on span "Resend" at bounding box center [1287, 275] width 58 height 19
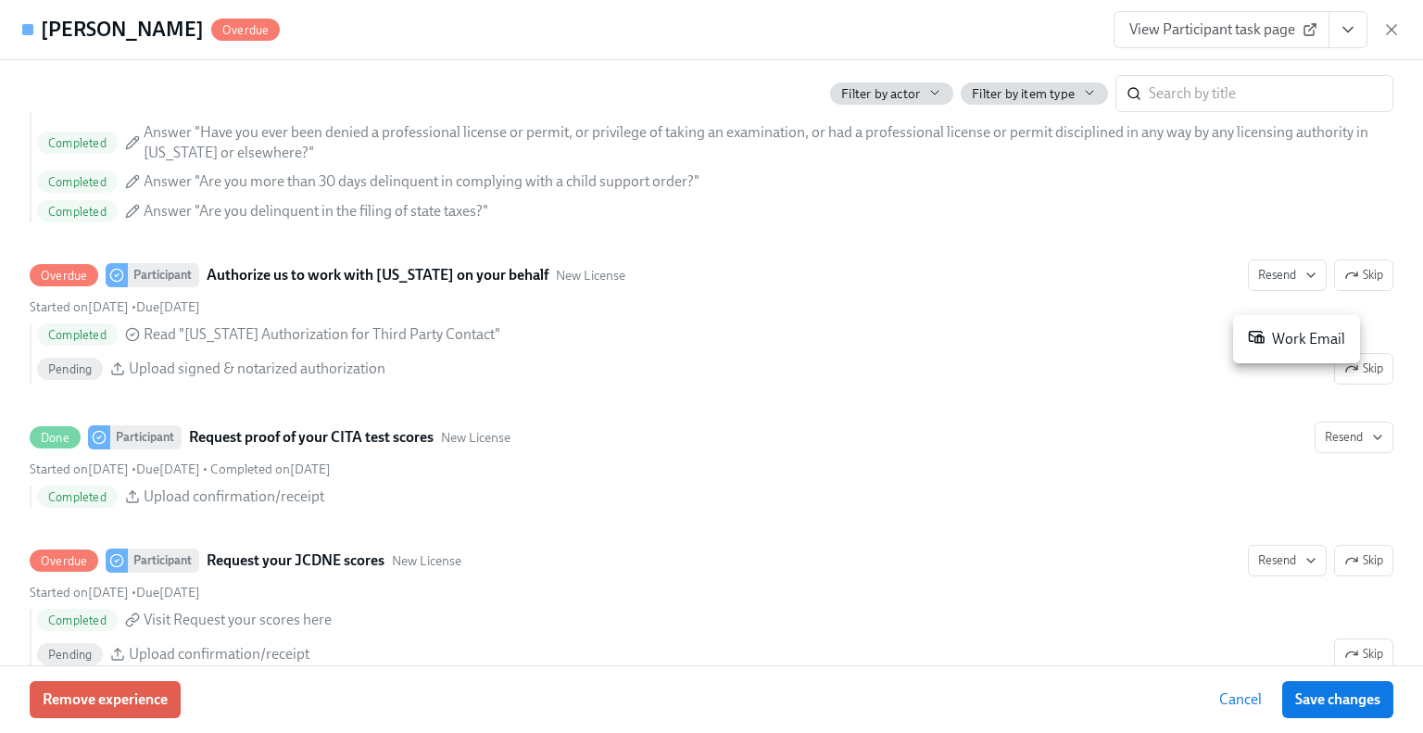
click at [1275, 340] on div "Work Email" at bounding box center [1296, 339] width 97 height 22
click at [1392, 28] on icon "button" at bounding box center [1391, 29] width 9 height 9
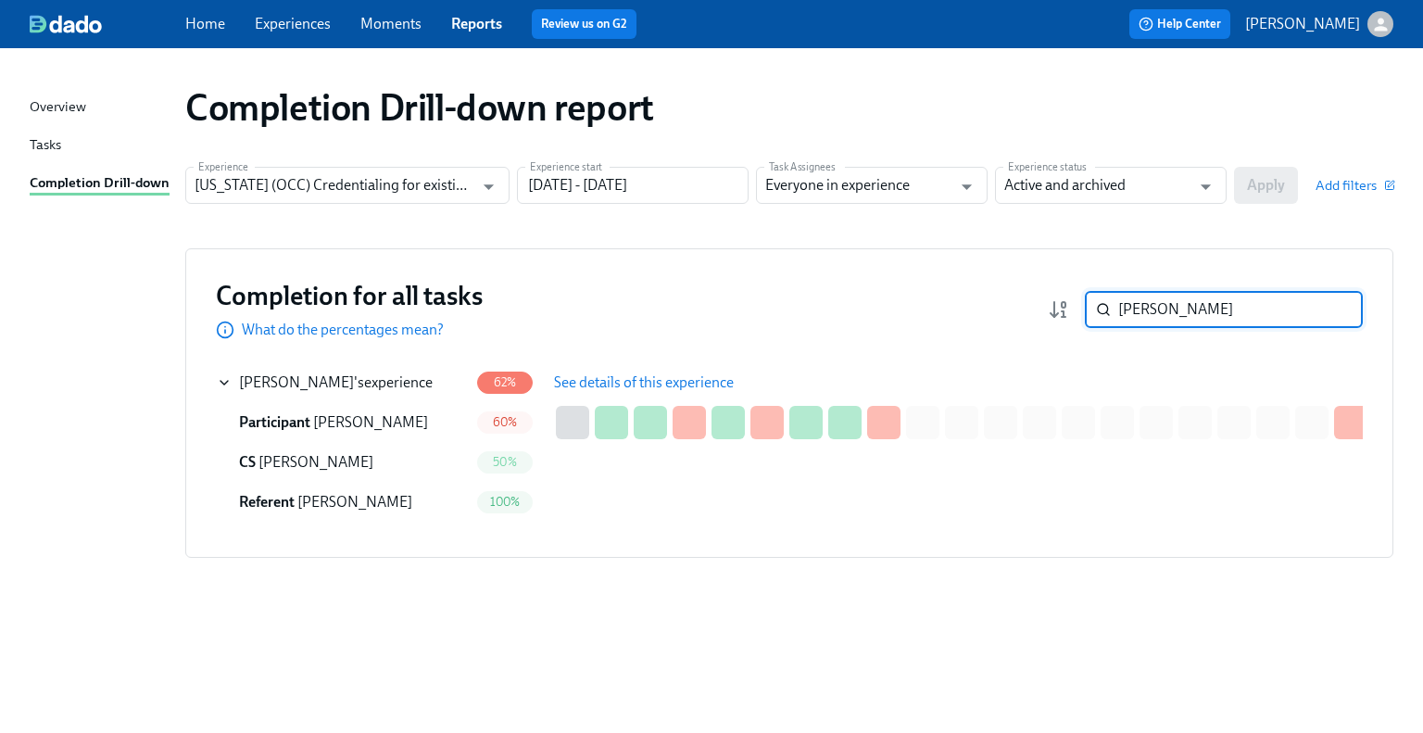
drag, startPoint x: 1190, startPoint y: 310, endPoint x: 1094, endPoint y: 314, distance: 96.4
click at [1094, 314] on div "[PERSON_NAME] ​" at bounding box center [1224, 309] width 278 height 37
paste input "[PERSON_NAME]"
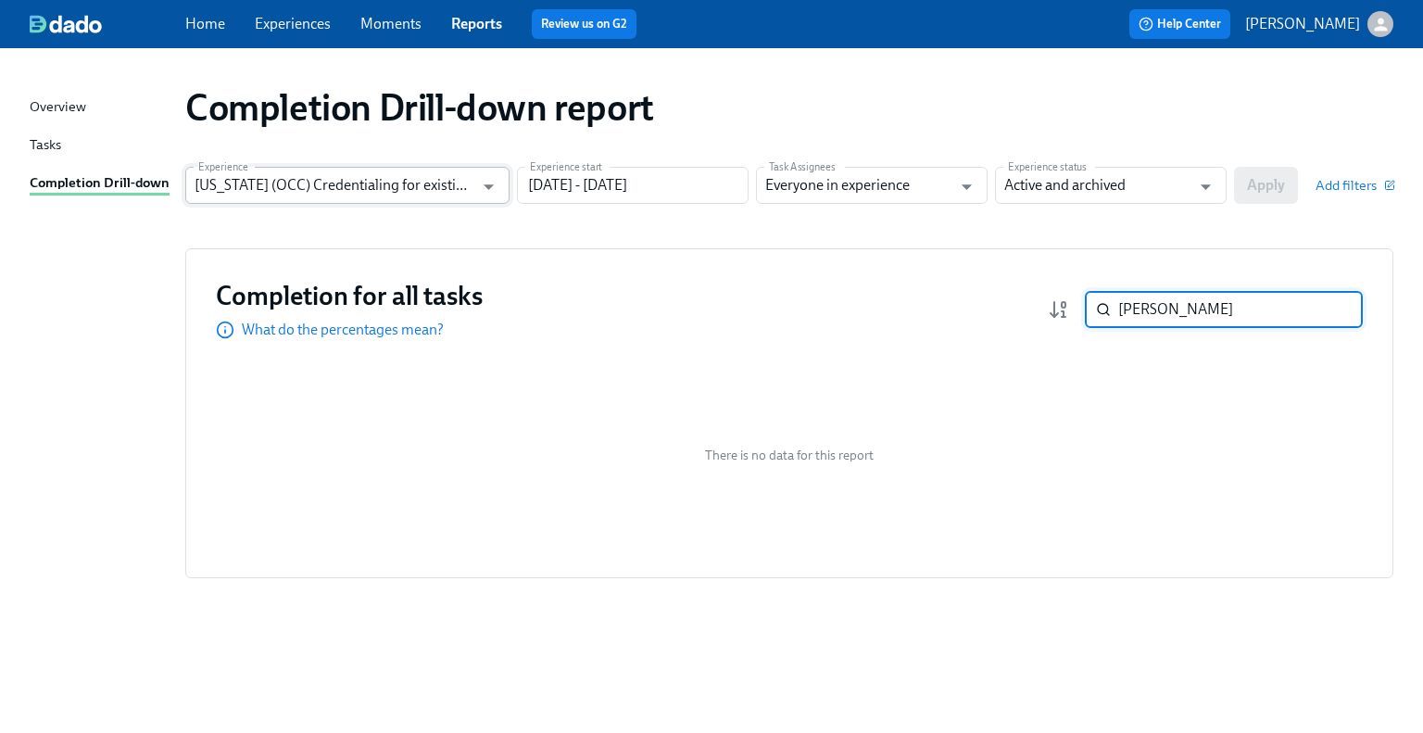
type input "[PERSON_NAME]"
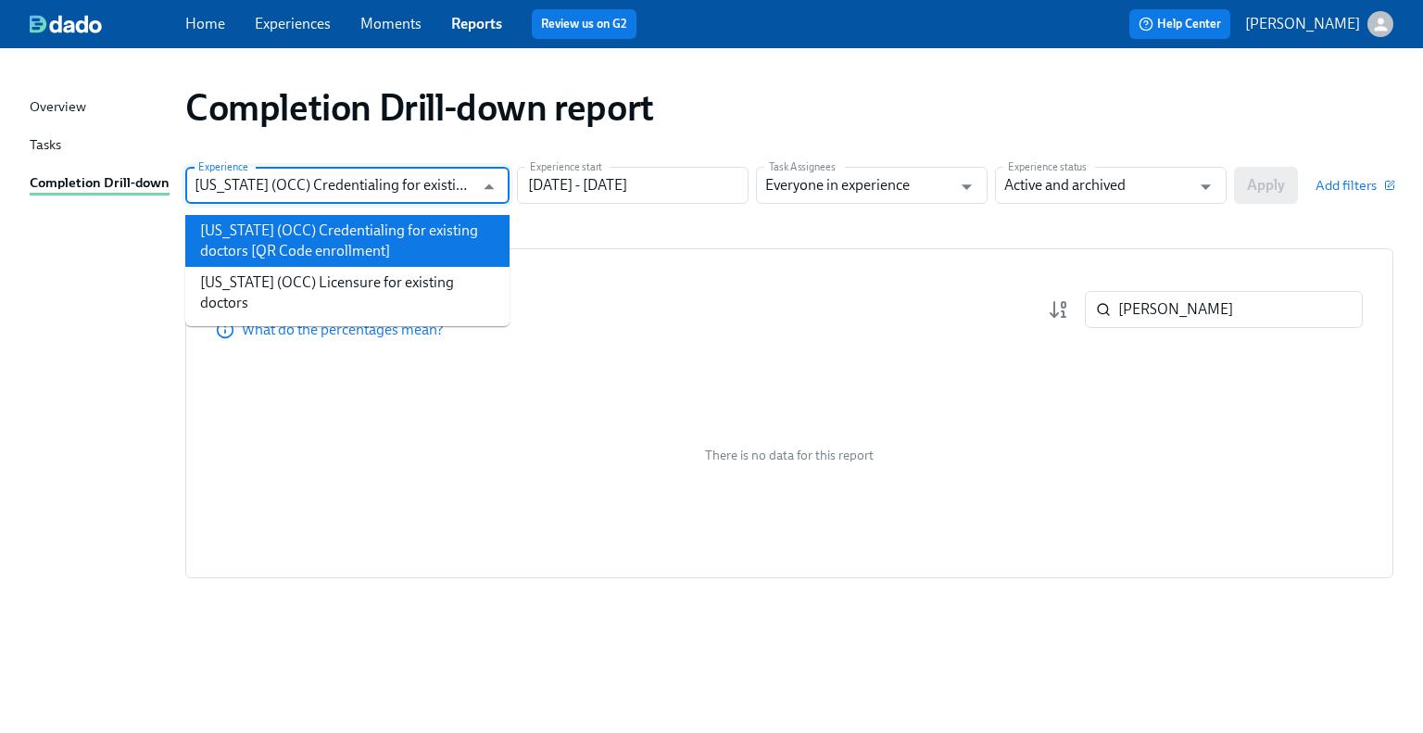
click at [441, 182] on input "[US_STATE] (OCC) Credentialing for existing doctors [QR Code enrollment]" at bounding box center [334, 185] width 279 height 37
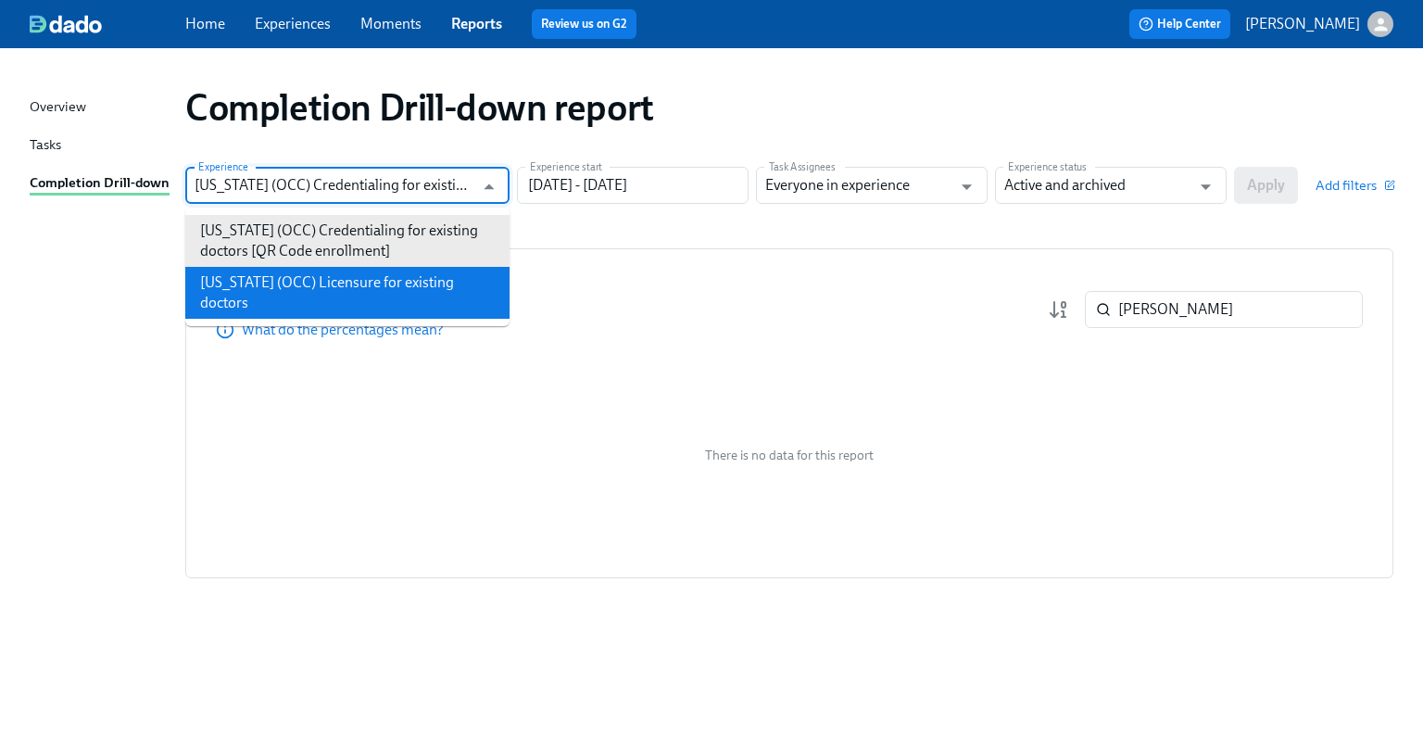
click at [407, 272] on li "[US_STATE] (OCC) Licensure for existing doctors" at bounding box center [347, 293] width 324 height 52
type input "[US_STATE] (OCC) Licensure for existing doctors"
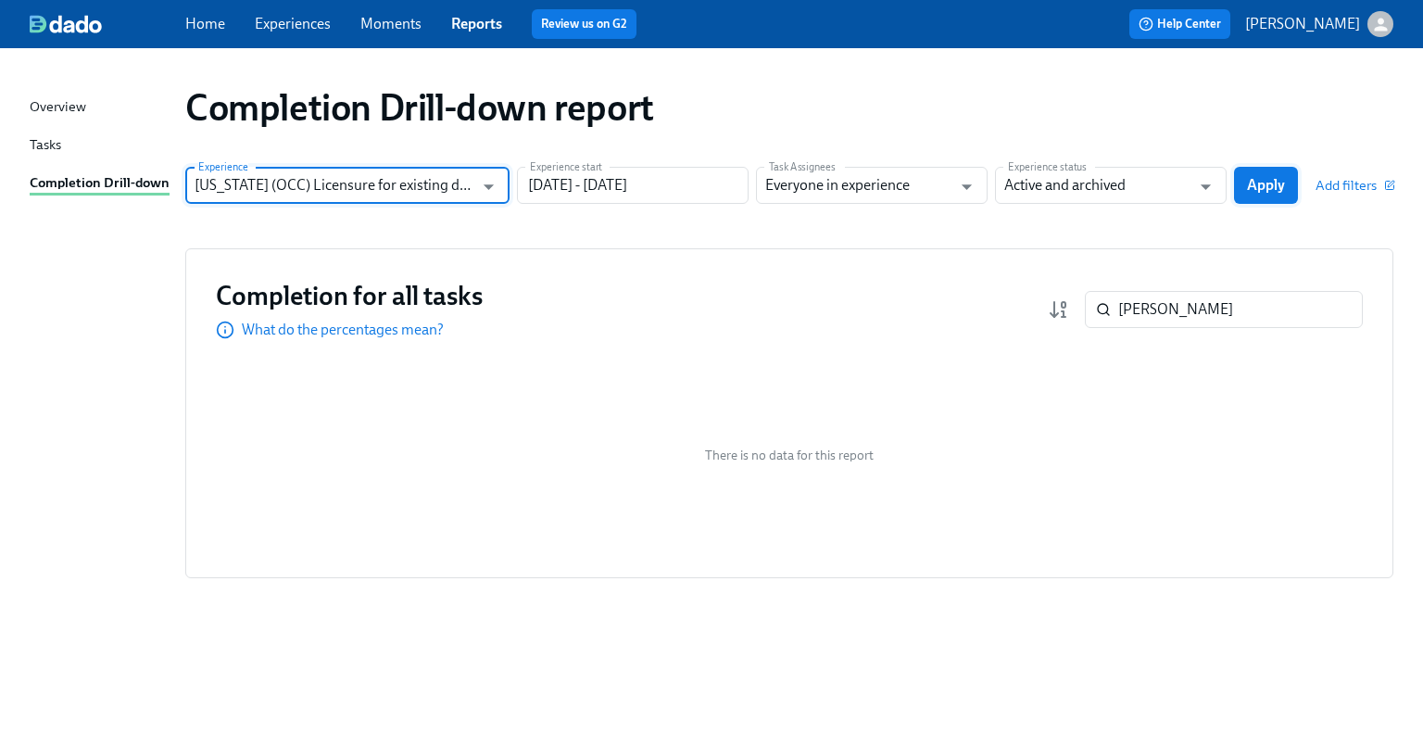
click at [1278, 186] on span "Apply" at bounding box center [1266, 185] width 38 height 19
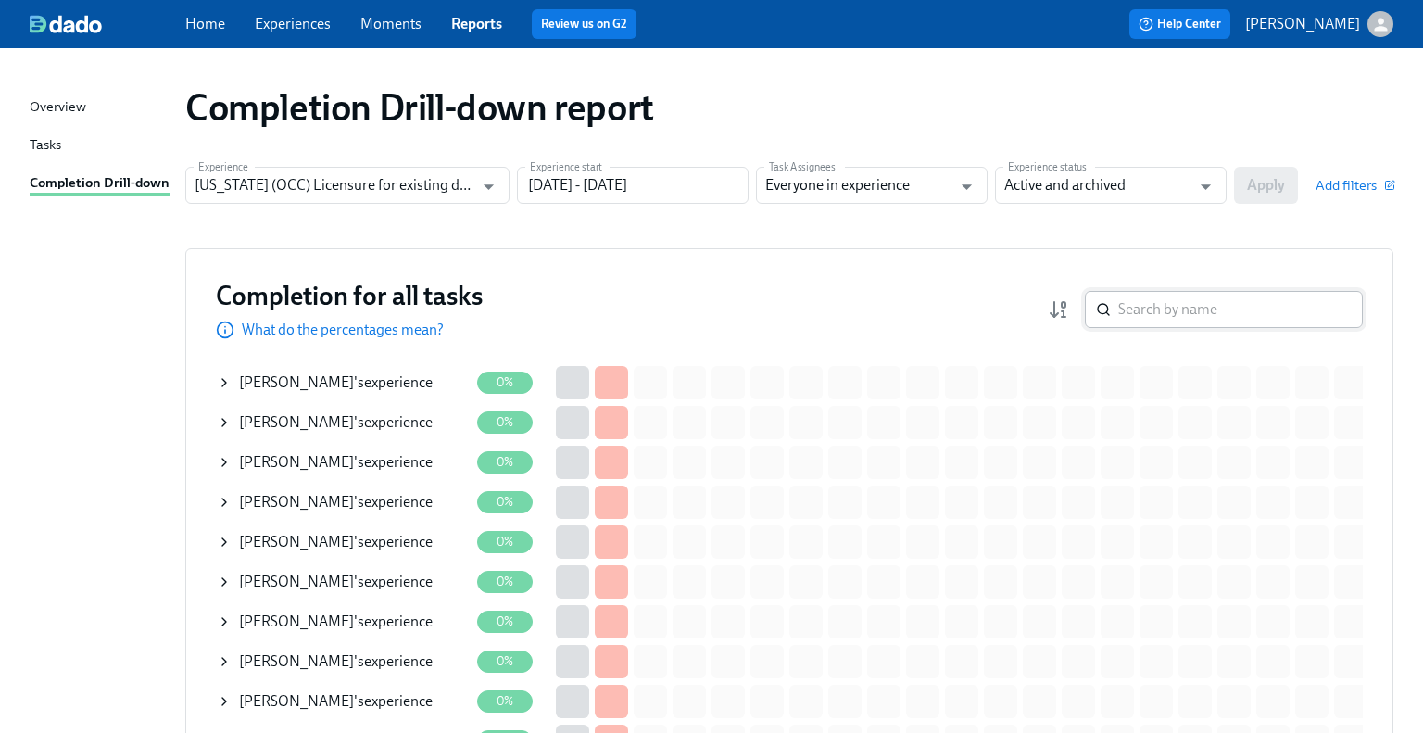
click at [1177, 309] on input "search" at bounding box center [1240, 309] width 245 height 37
click at [1156, 309] on input "search" at bounding box center [1240, 309] width 245 height 37
click at [1197, 308] on input "search" at bounding box center [1240, 309] width 245 height 37
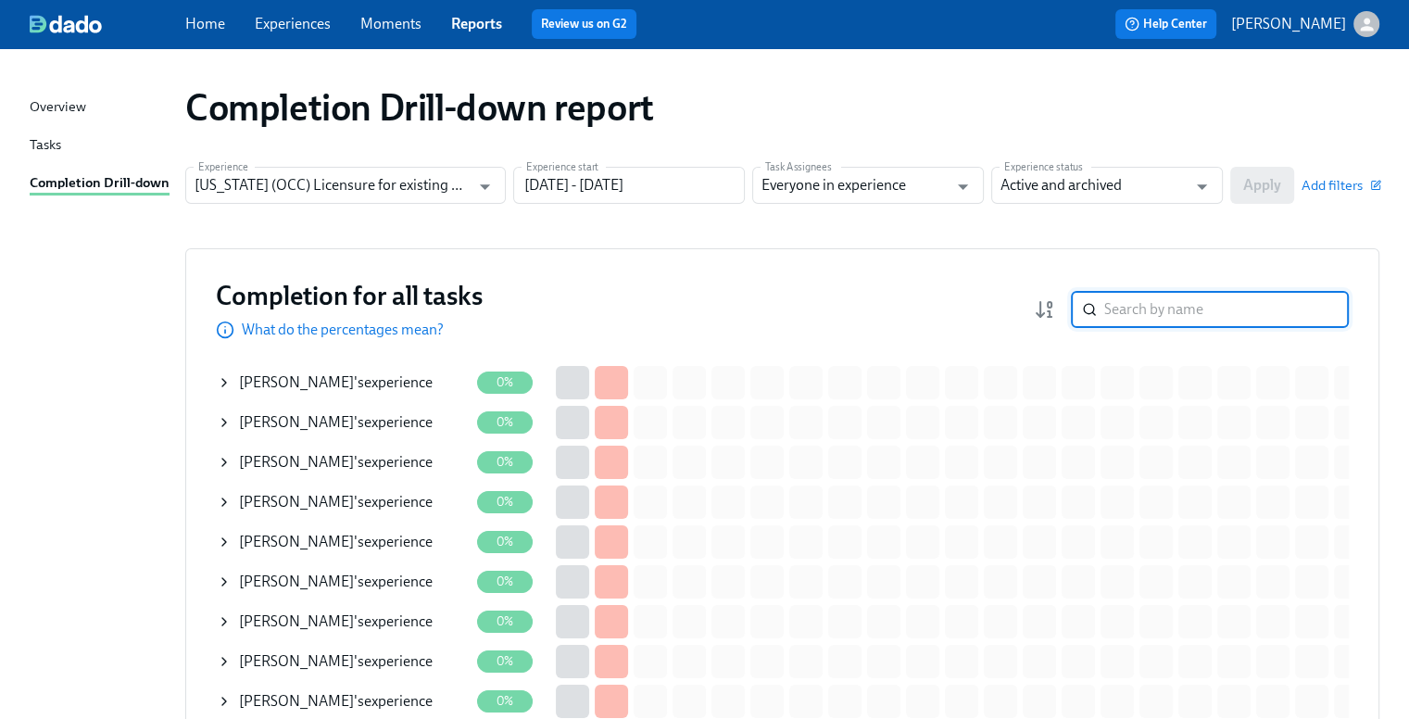
paste input "[PERSON_NAME]"
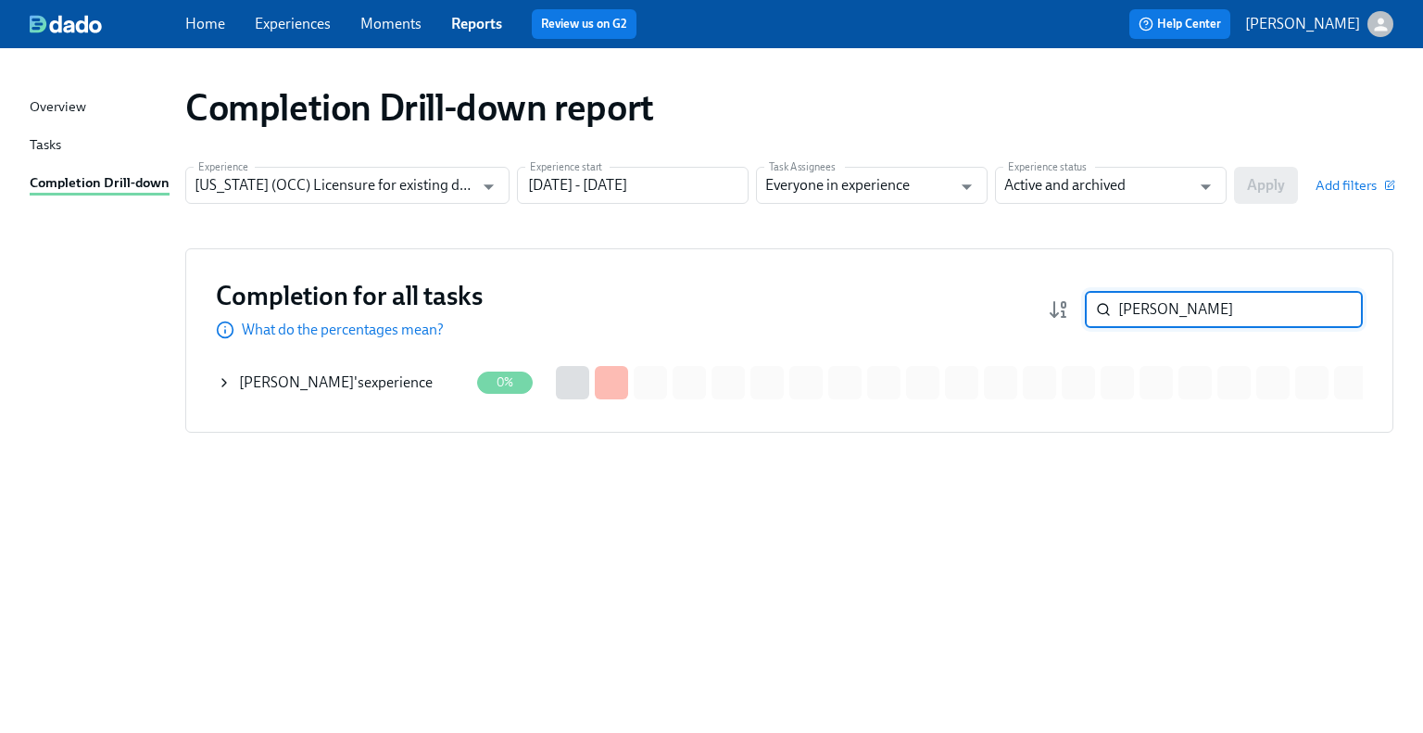
click at [342, 393] on div "[PERSON_NAME] 's experience" at bounding box center [343, 382] width 252 height 37
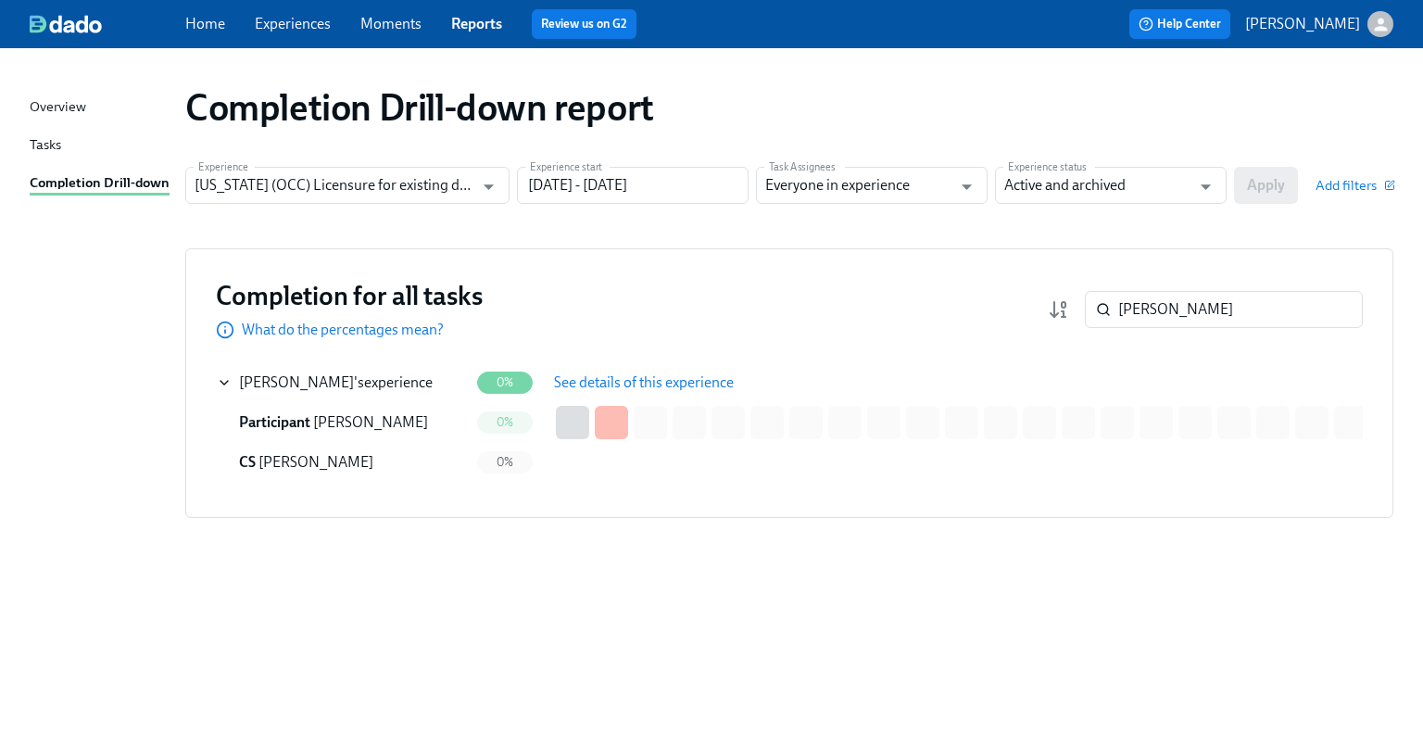
click at [595, 378] on span "See details of this experience" at bounding box center [644, 382] width 180 height 19
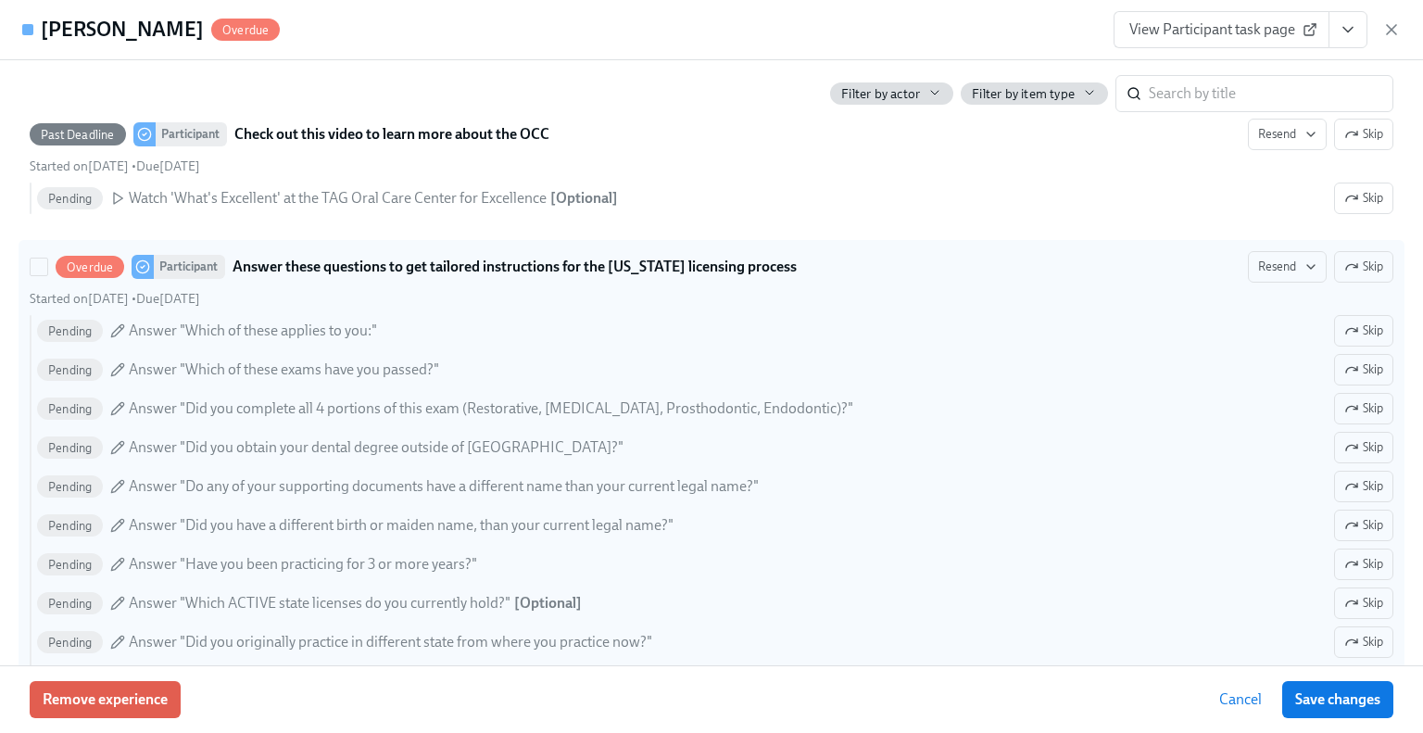
scroll to position [618, 0]
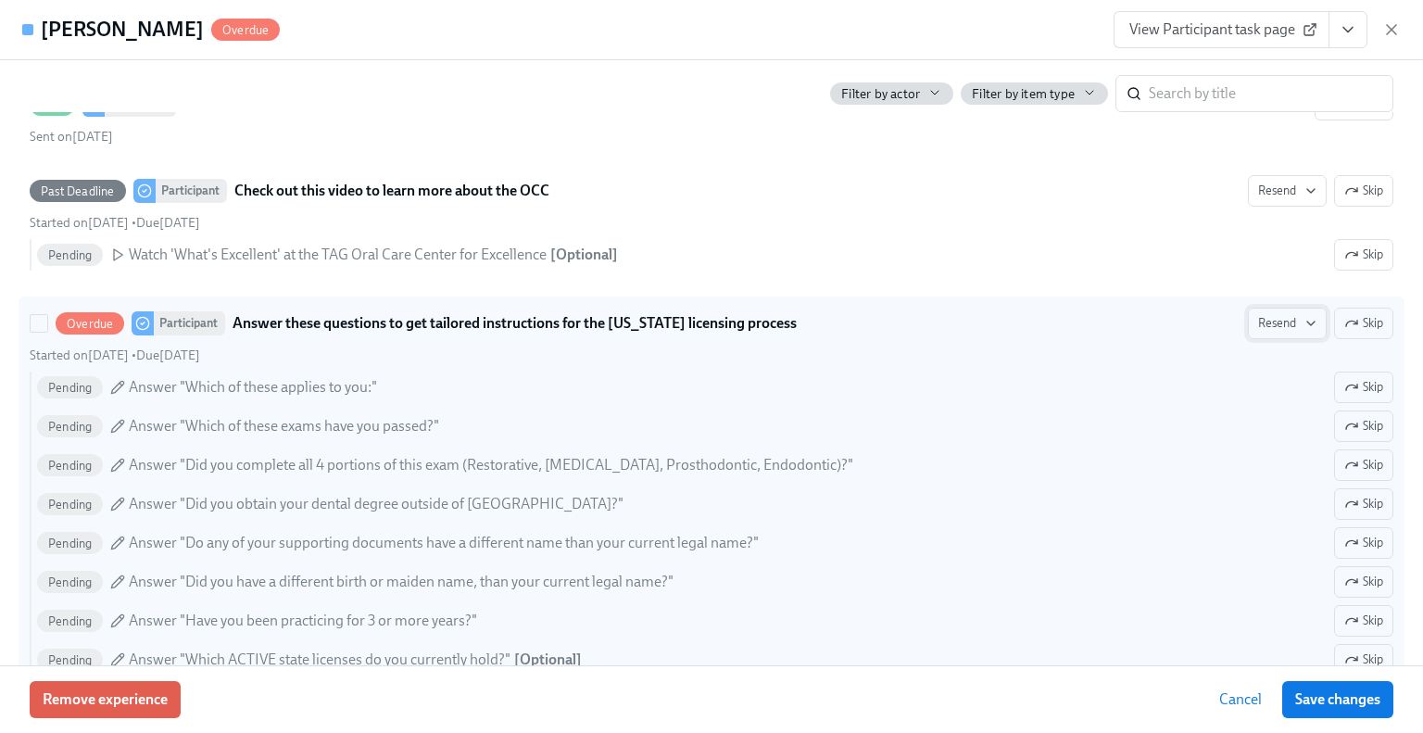
click at [1303, 318] on icon "button" at bounding box center [1310, 323] width 15 height 15
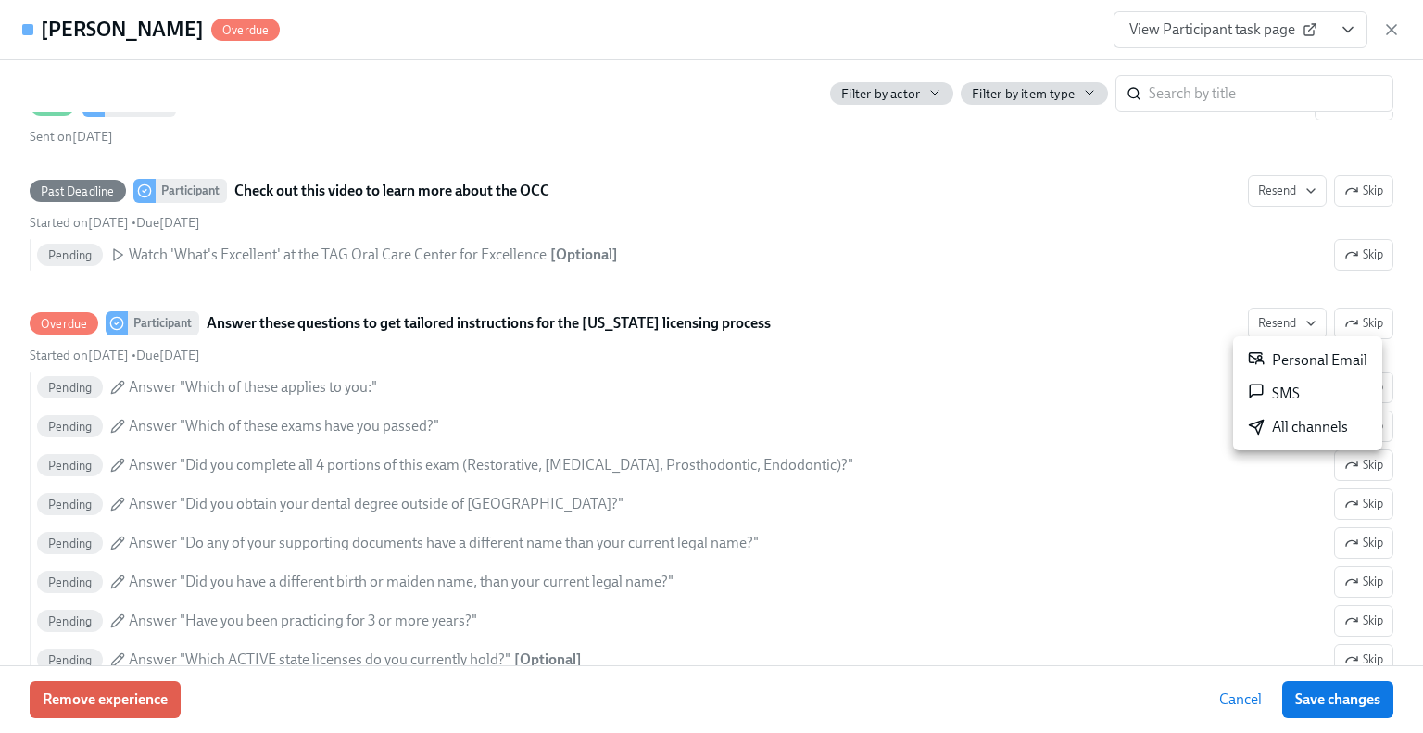
click at [1277, 429] on div "All channels" at bounding box center [1298, 427] width 100 height 20
click at [1399, 36] on icon "button" at bounding box center [1391, 29] width 19 height 19
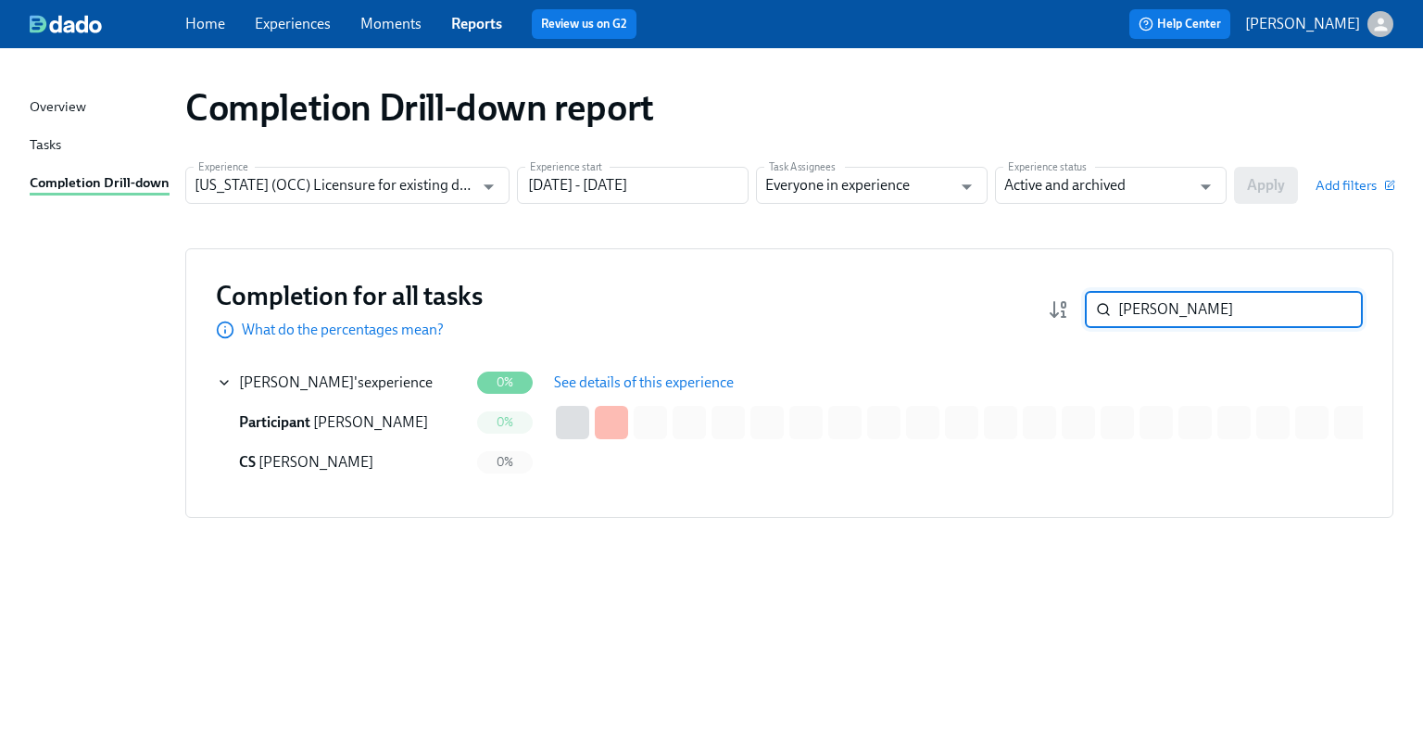
drag, startPoint x: 1201, startPoint y: 320, endPoint x: 1078, endPoint y: 311, distance: 122.6
click at [1078, 311] on div "[PERSON_NAME] ​" at bounding box center [1205, 309] width 315 height 37
paste input "Japsimra"
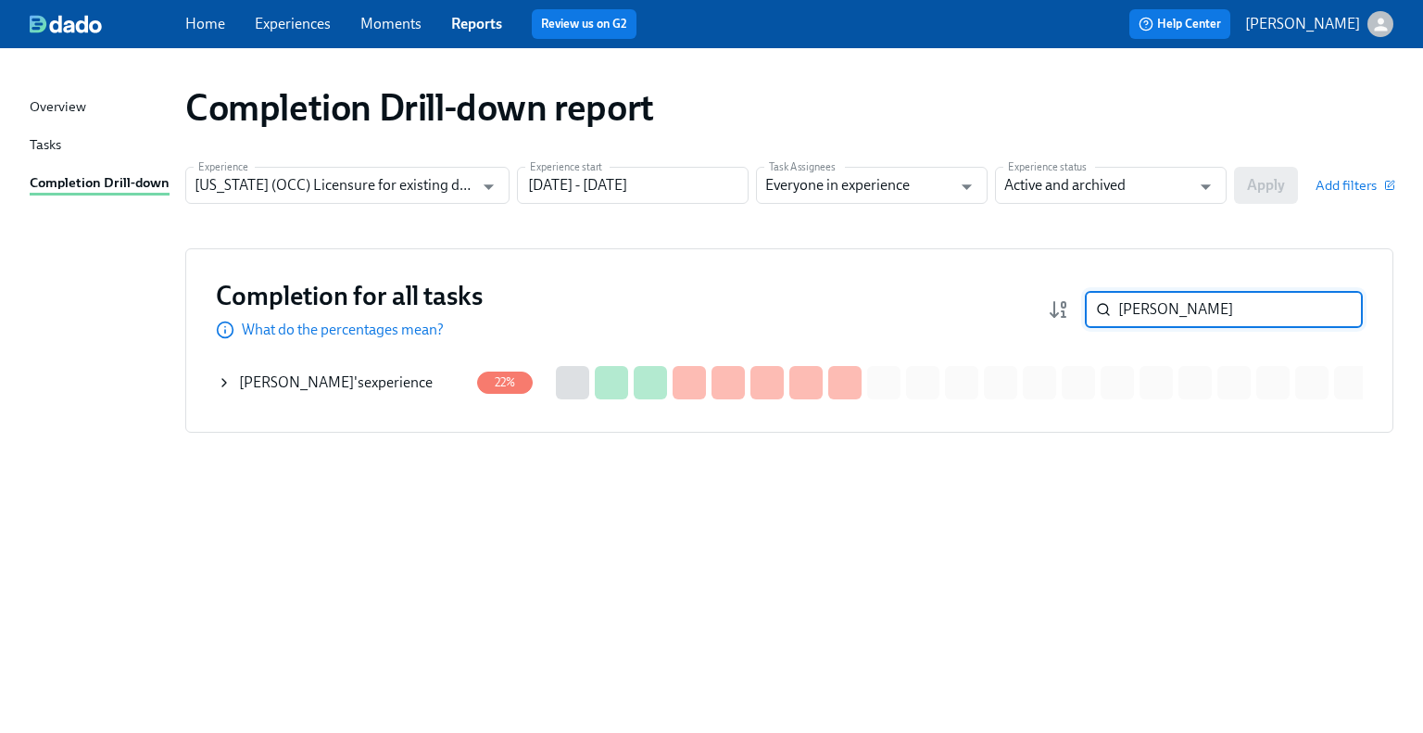
type input "[PERSON_NAME]"
click at [431, 384] on div "[PERSON_NAME] 's experience" at bounding box center [343, 382] width 252 height 37
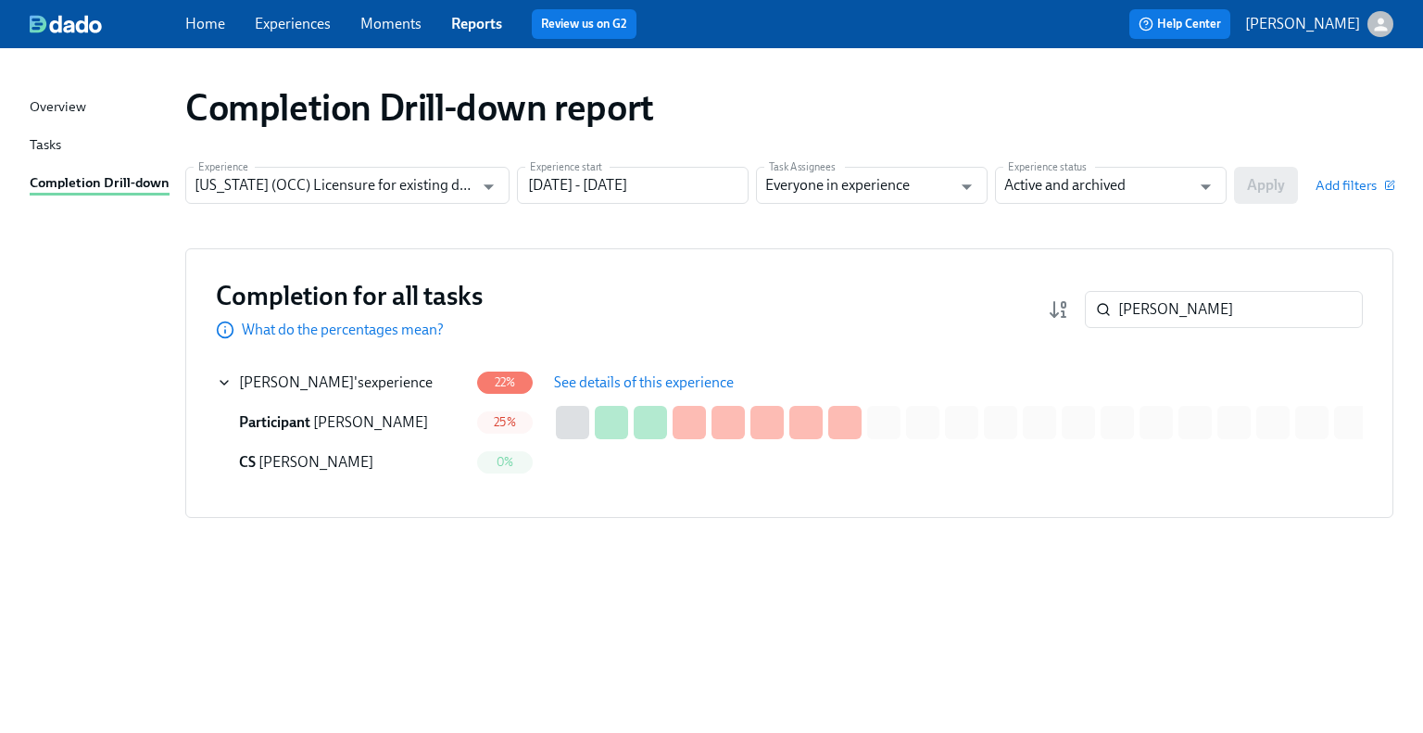
click at [619, 384] on span "See details of this experience" at bounding box center [644, 382] width 180 height 19
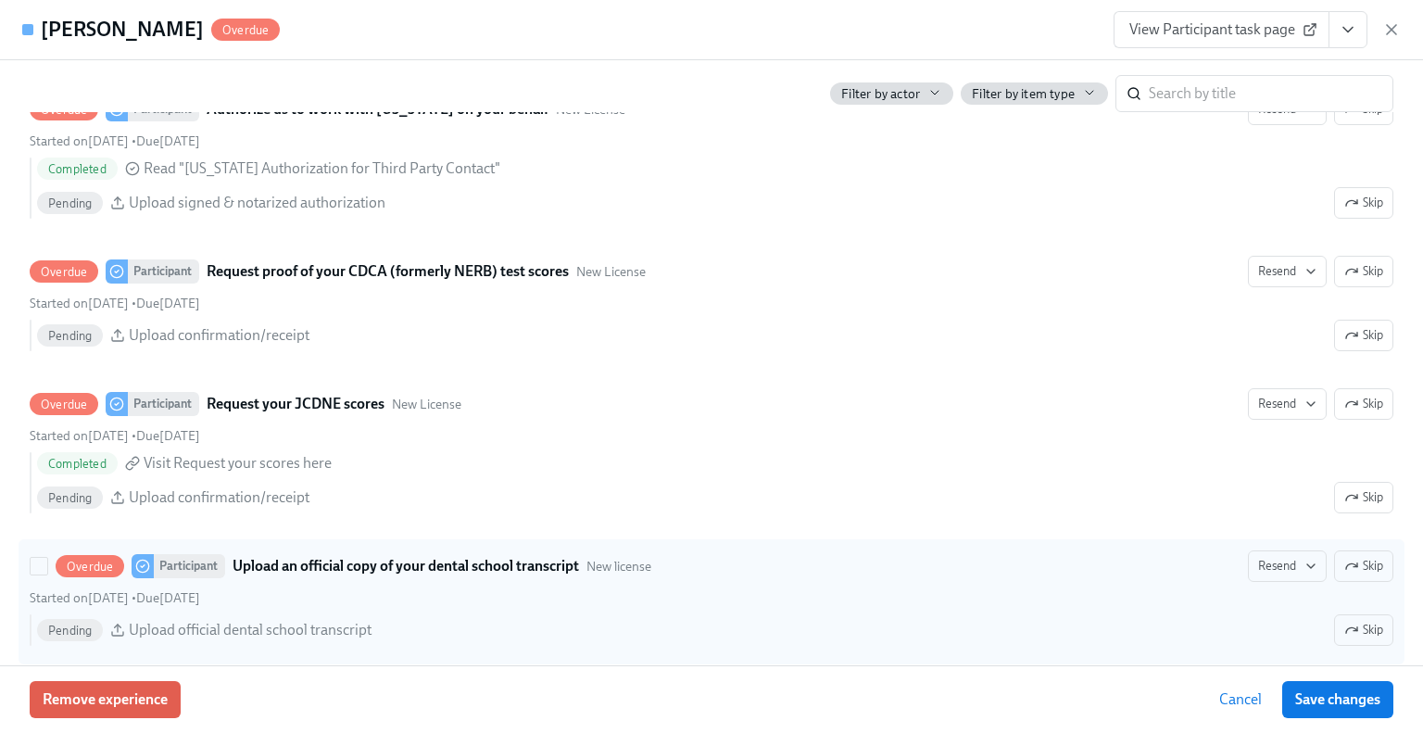
scroll to position [2657, 0]
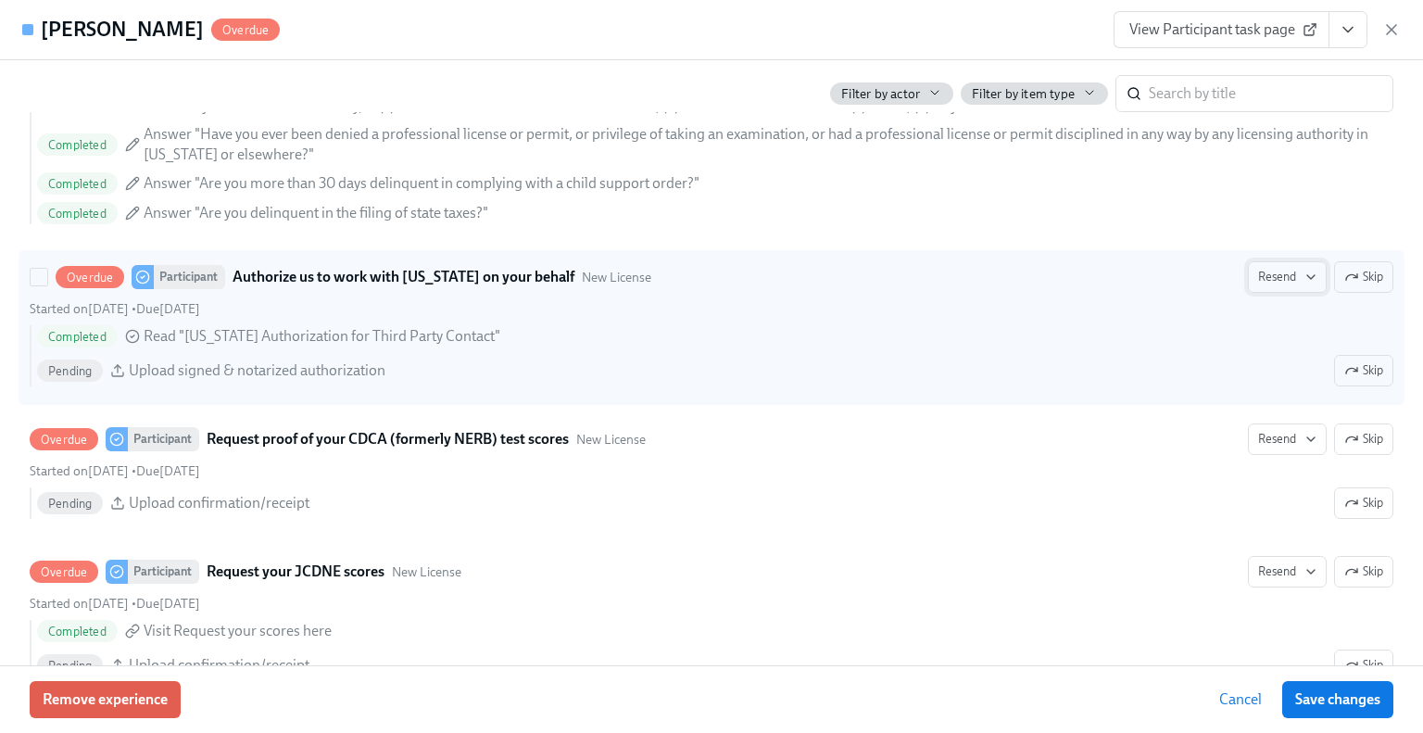
click at [1288, 271] on span "Resend" at bounding box center [1287, 277] width 58 height 19
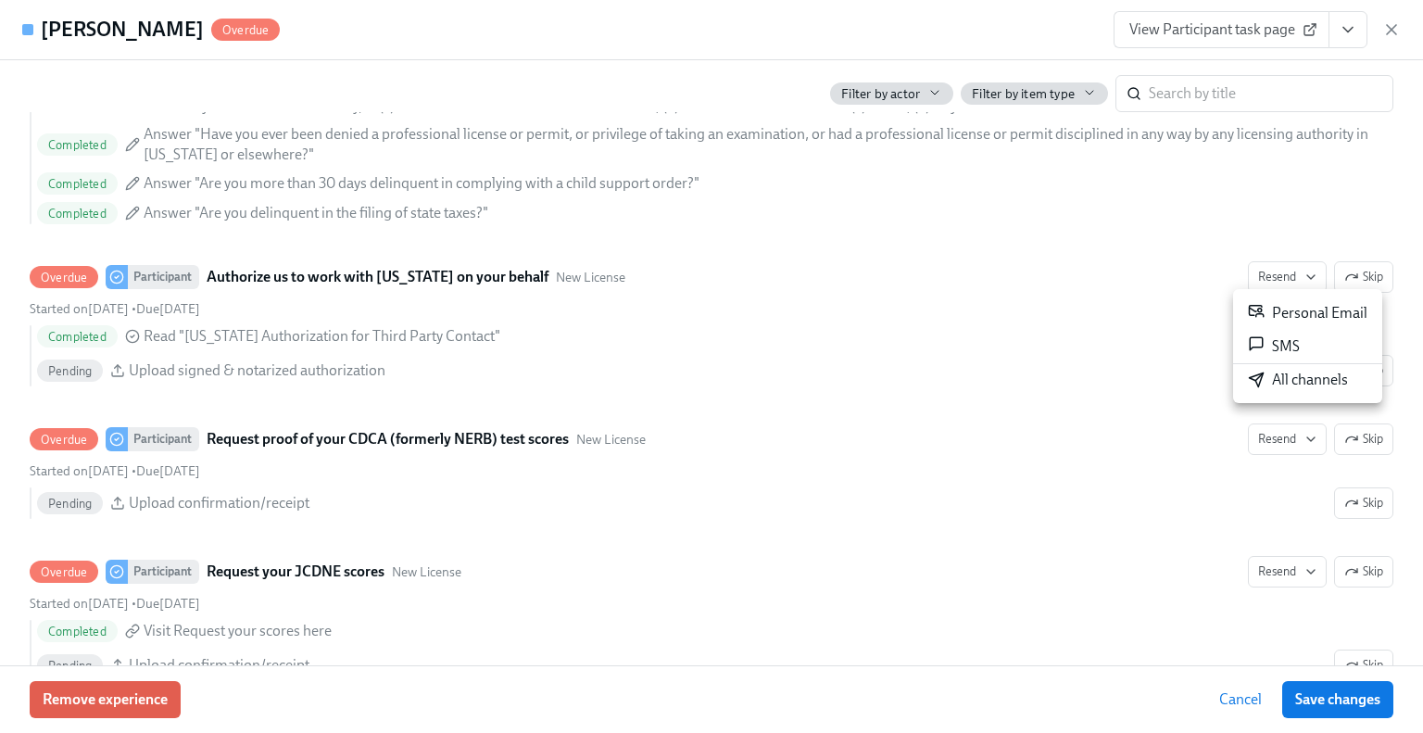
click at [1285, 384] on div "All channels" at bounding box center [1298, 380] width 100 height 20
